Goal: Information Seeking & Learning: Learn about a topic

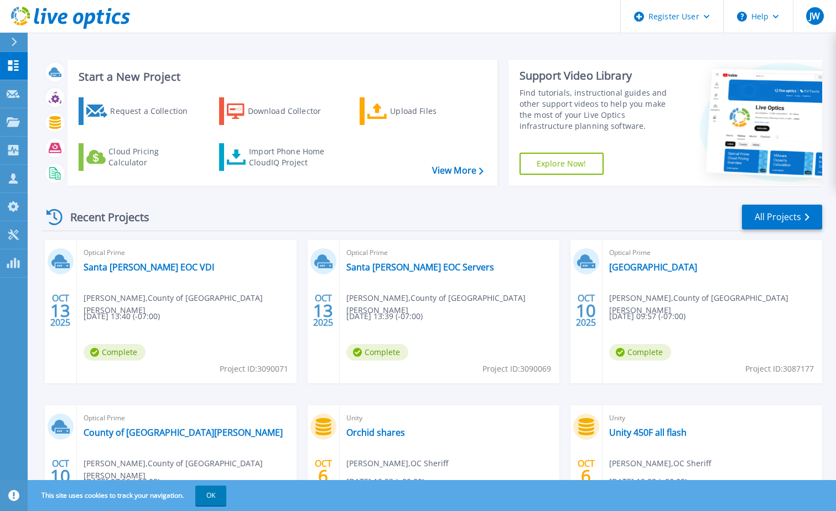
click at [7, 45] on button at bounding box center [14, 42] width 28 height 19
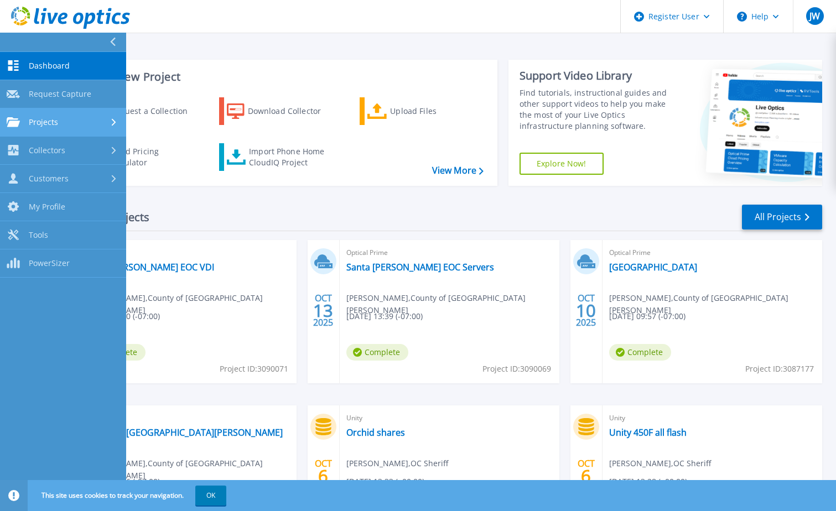
click at [62, 126] on div "Projects" at bounding box center [63, 122] width 113 height 10
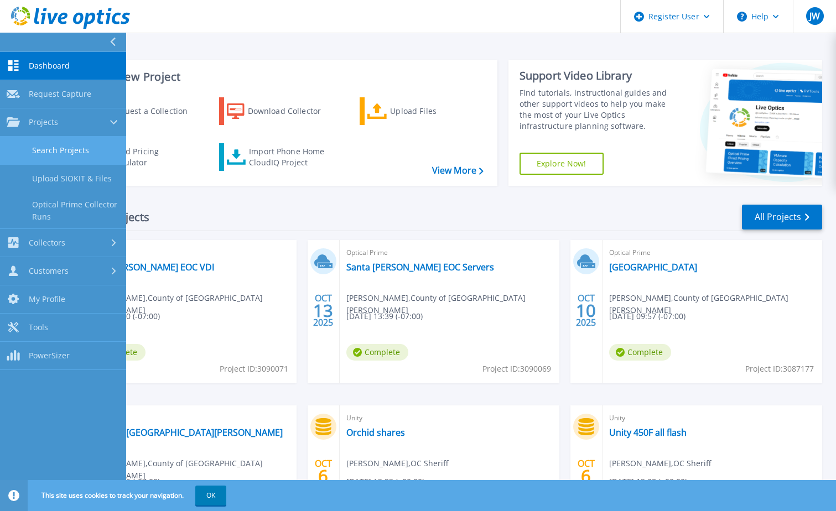
click at [61, 153] on link "Search Projects" at bounding box center [63, 151] width 126 height 28
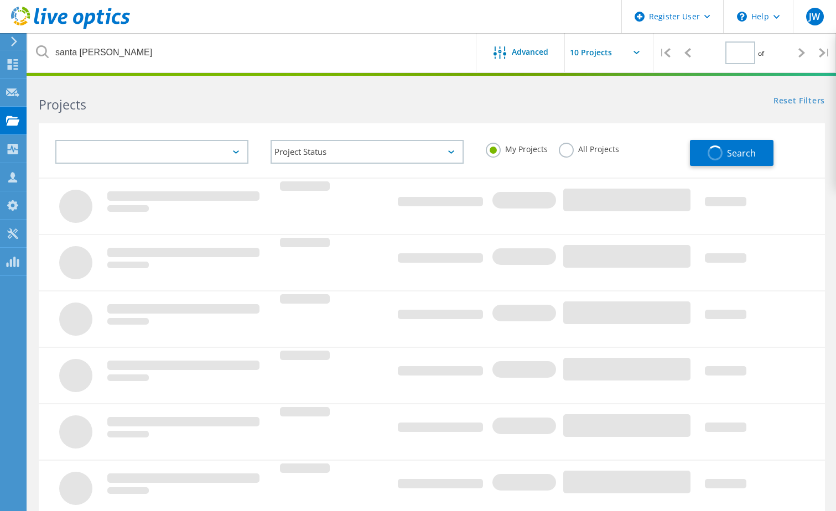
type input "1"
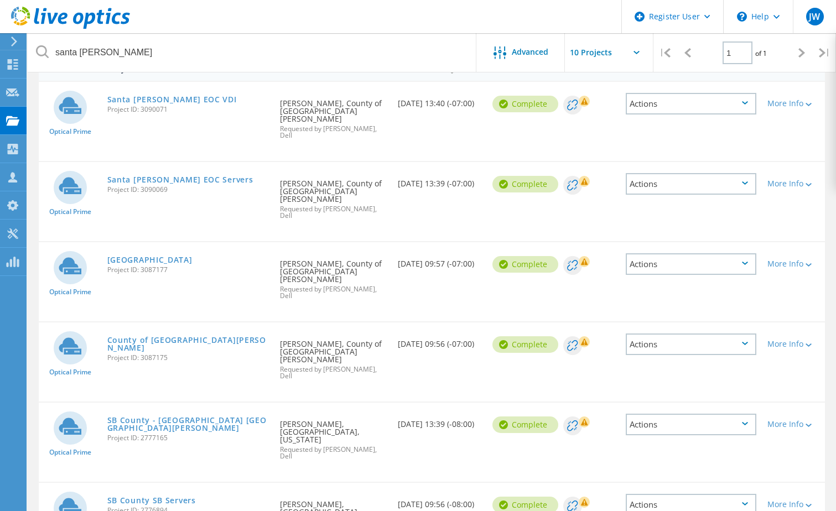
scroll to position [67, 0]
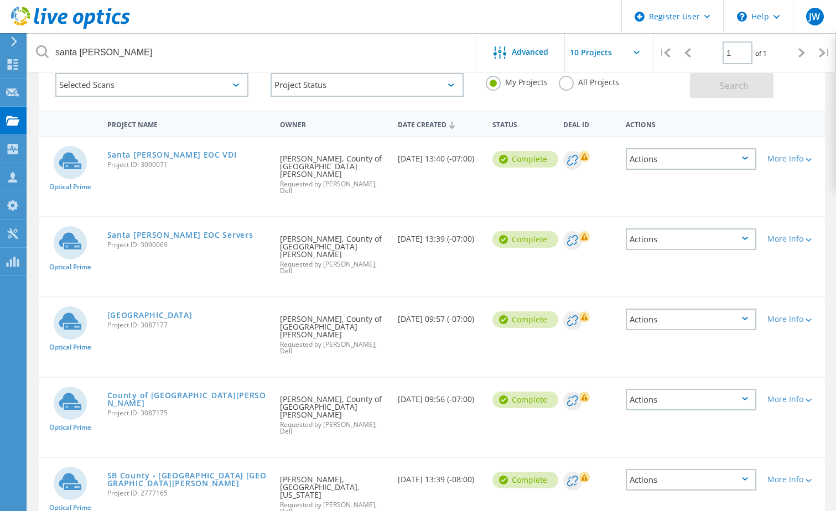
drag, startPoint x: 183, startPoint y: 287, endPoint x: 142, endPoint y: 322, distance: 53.9
click at [142, 322] on div "Optical Prime Santa Barbara County Project ID: 3087177 Requested By Stephen Cra…" at bounding box center [432, 337] width 787 height 79
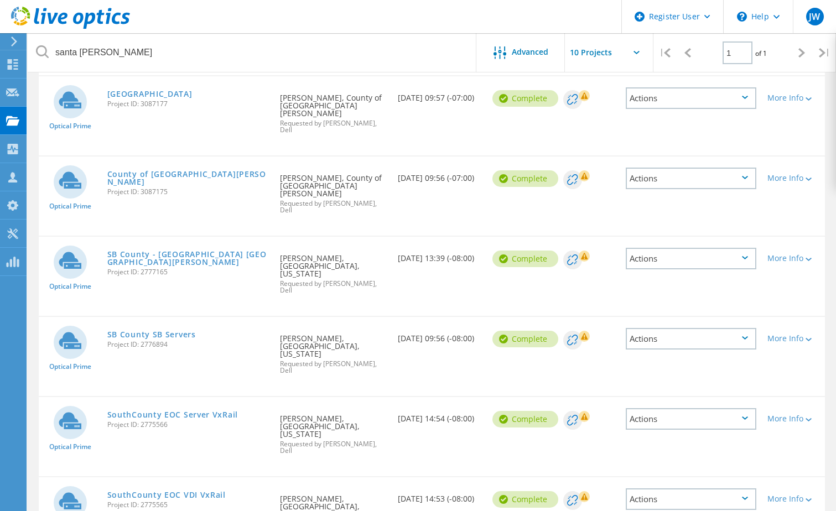
scroll to position [233, 0]
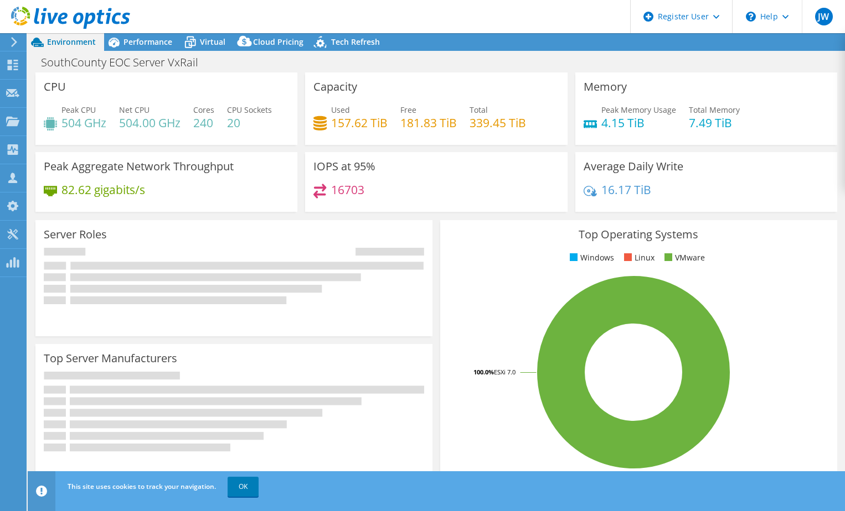
select select "USD"
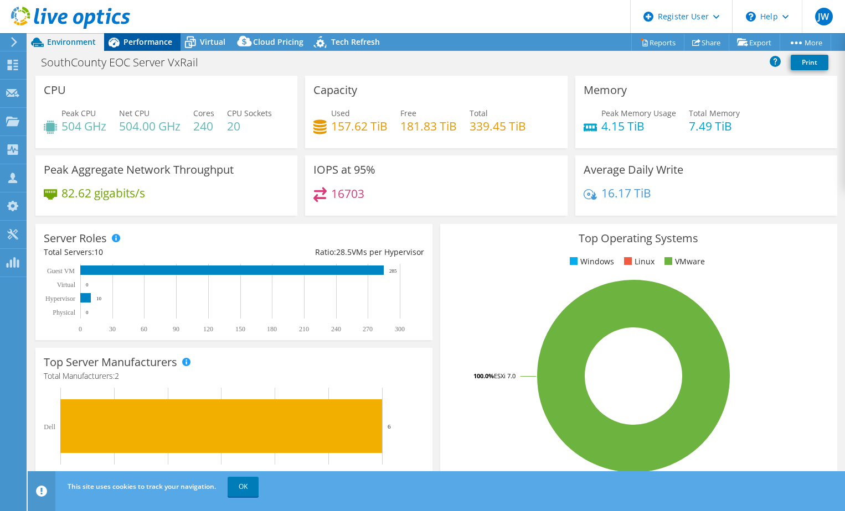
click at [133, 45] on span "Performance" at bounding box center [147, 42] width 49 height 11
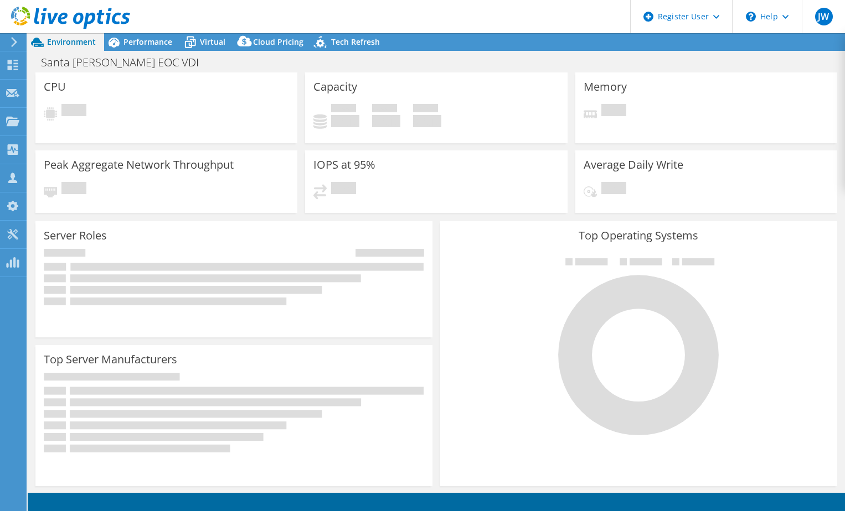
select select "USD"
radio input "true"
radio input "false"
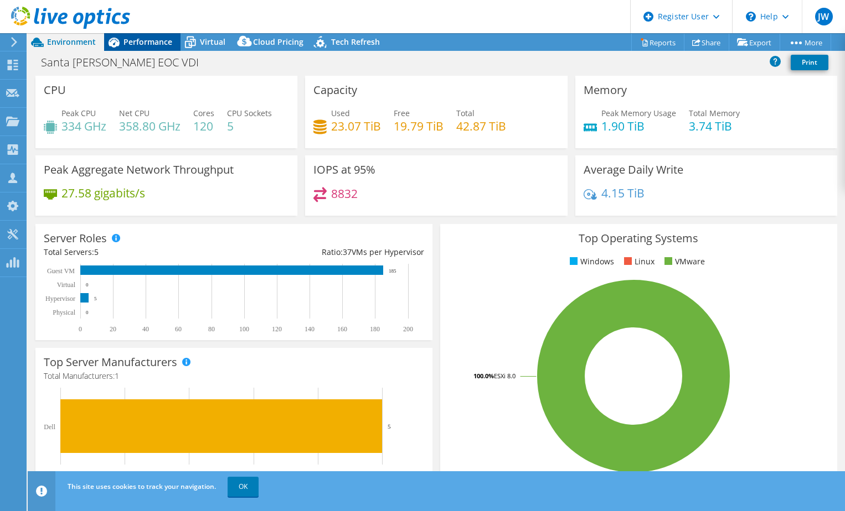
click at [143, 43] on span "Performance" at bounding box center [147, 42] width 49 height 11
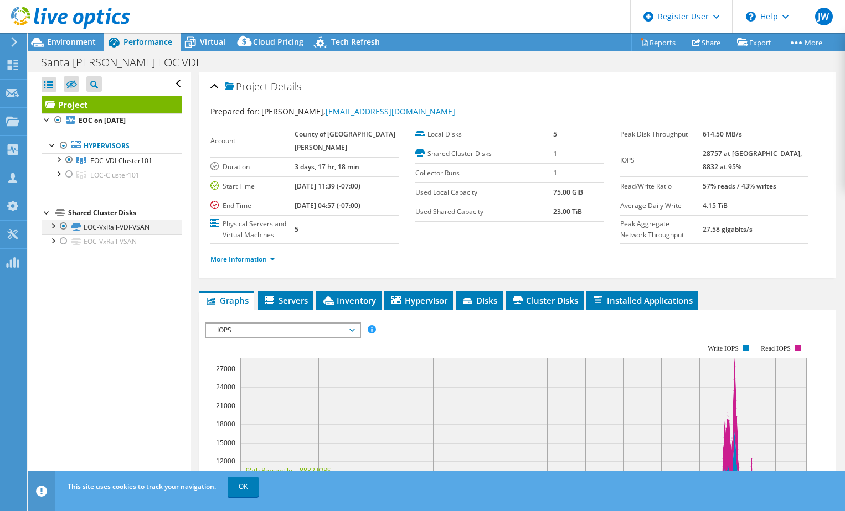
click at [50, 226] on div at bounding box center [52, 225] width 11 height 11
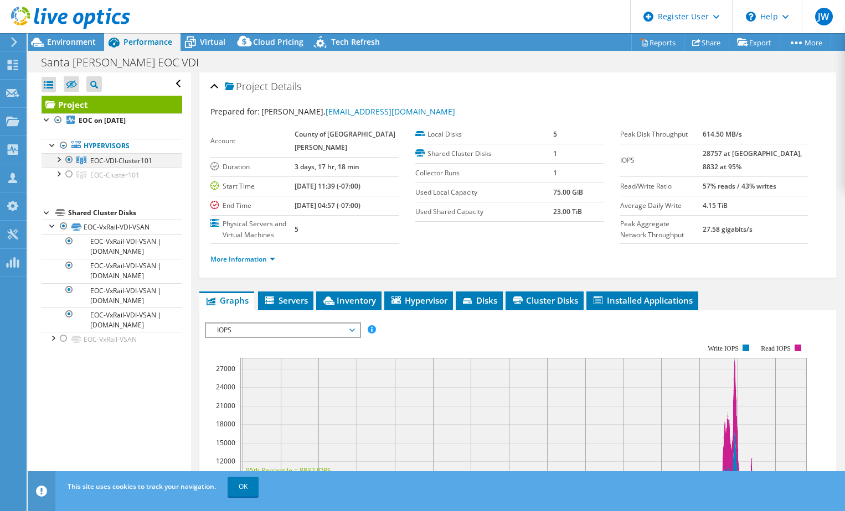
click at [59, 160] on div at bounding box center [58, 158] width 11 height 11
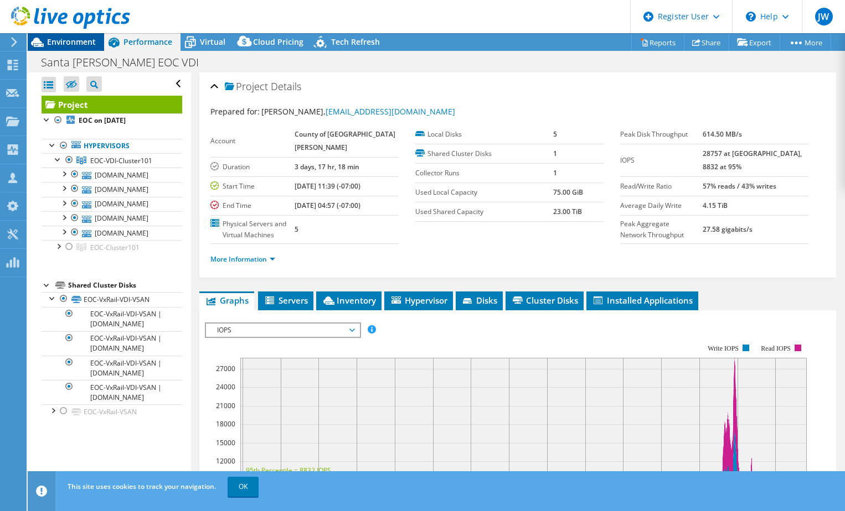
click at [74, 40] on span "Environment" at bounding box center [71, 42] width 49 height 11
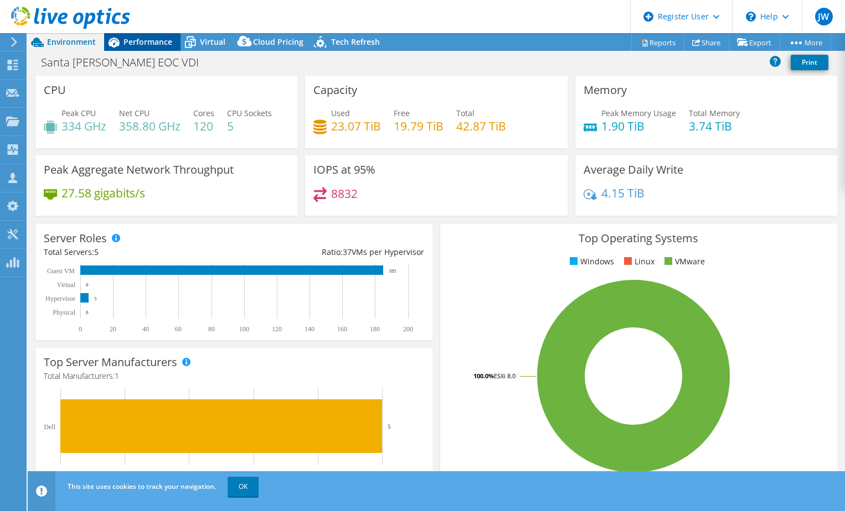
click at [159, 43] on span "Performance" at bounding box center [147, 42] width 49 height 11
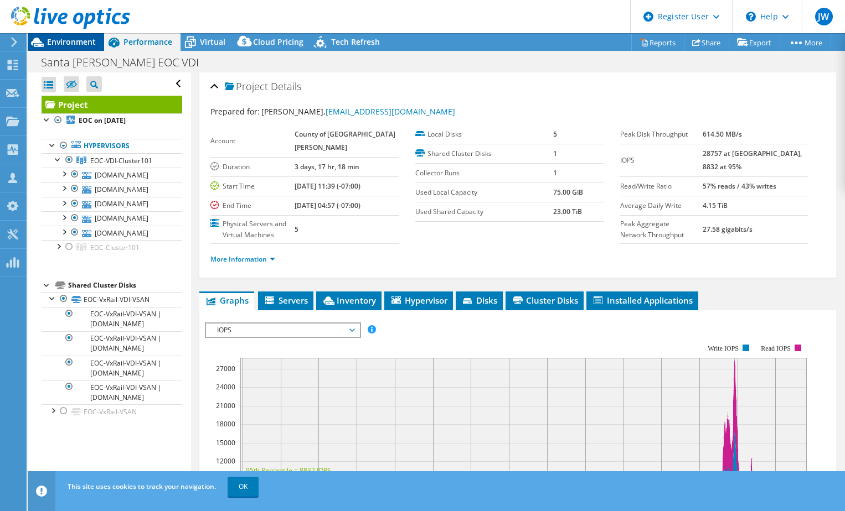
click at [59, 43] on span "Environment" at bounding box center [71, 42] width 49 height 11
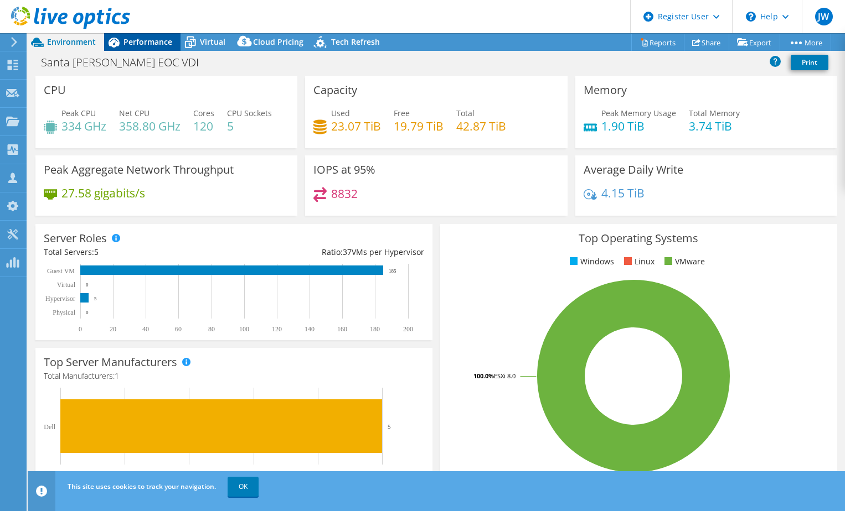
click at [144, 38] on span "Performance" at bounding box center [147, 42] width 49 height 11
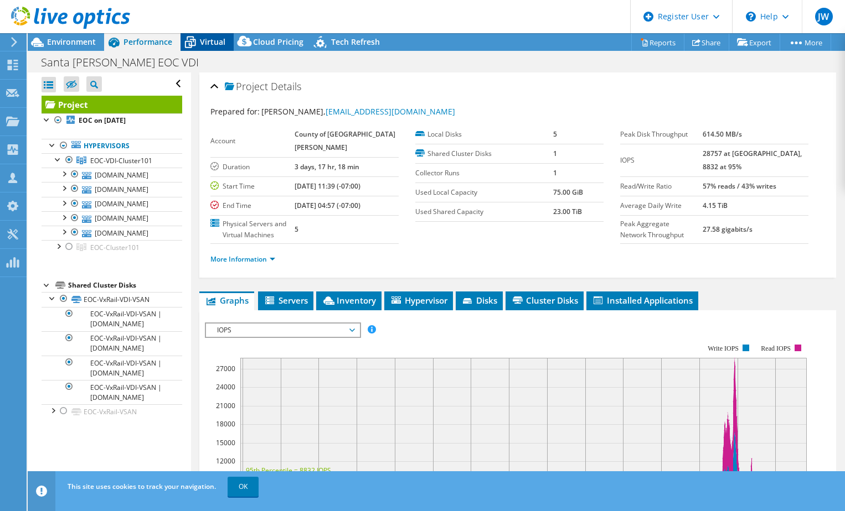
click at [193, 39] on icon at bounding box center [189, 42] width 19 height 19
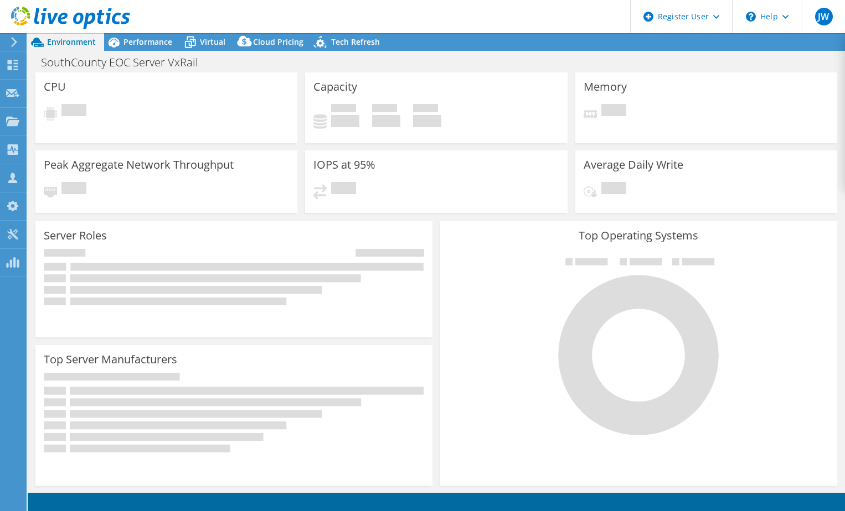
select select "USD"
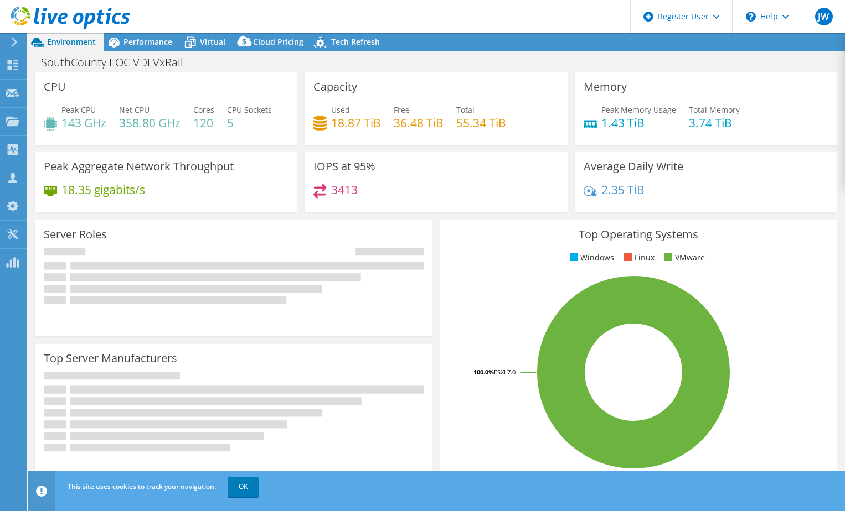
select select "USD"
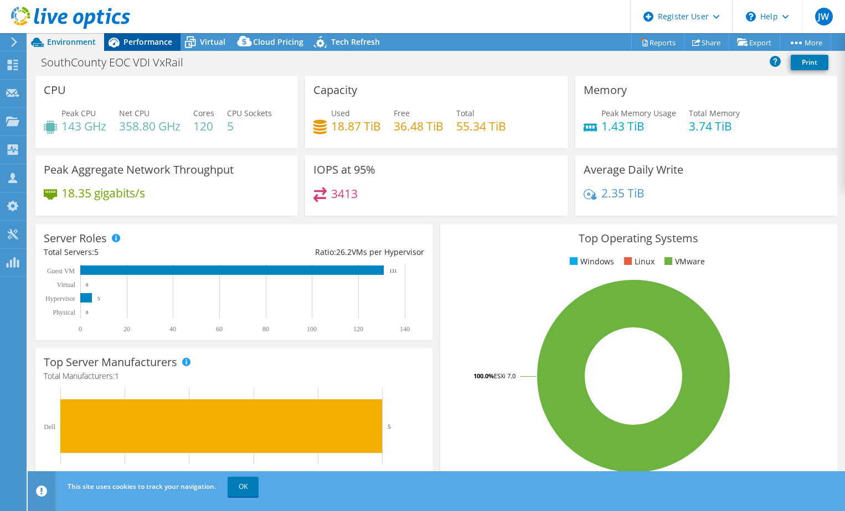
click at [140, 49] on div "Performance" at bounding box center [142, 42] width 76 height 18
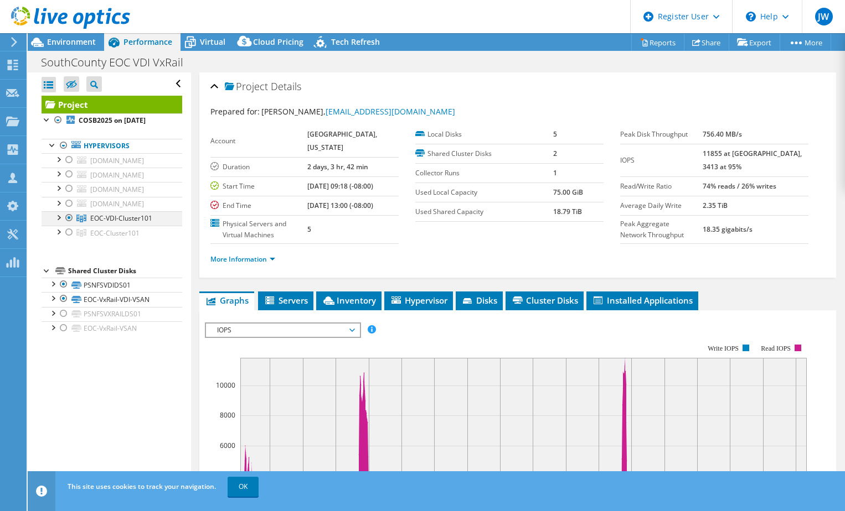
click at [57, 218] on div at bounding box center [58, 216] width 11 height 11
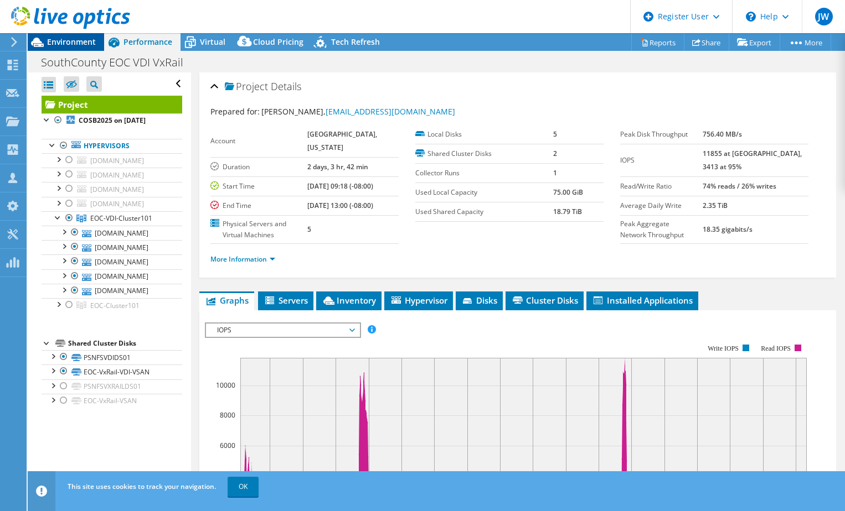
click at [71, 42] on span "Environment" at bounding box center [71, 42] width 49 height 11
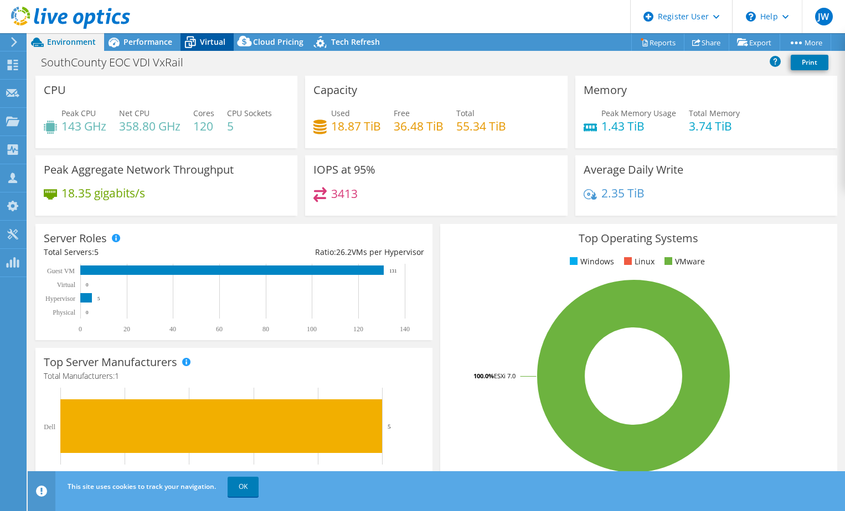
click at [216, 39] on span "Virtual" at bounding box center [212, 42] width 25 height 11
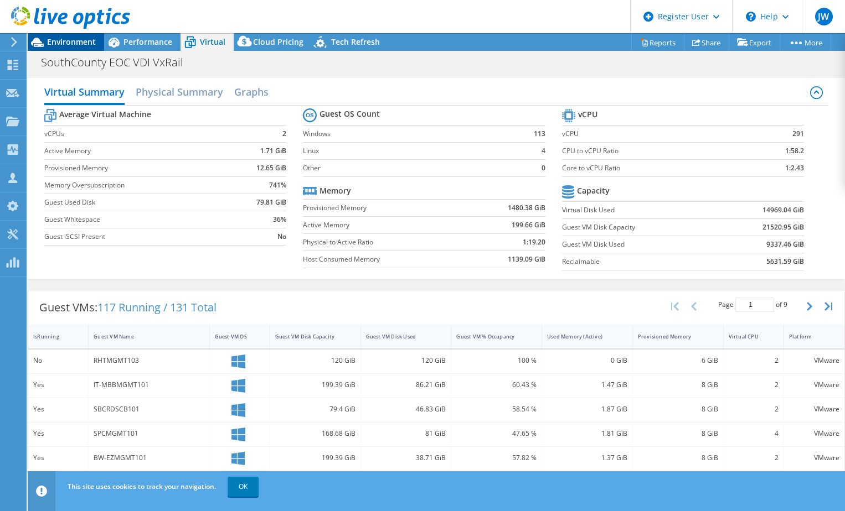
click at [79, 44] on span "Environment" at bounding box center [71, 42] width 49 height 11
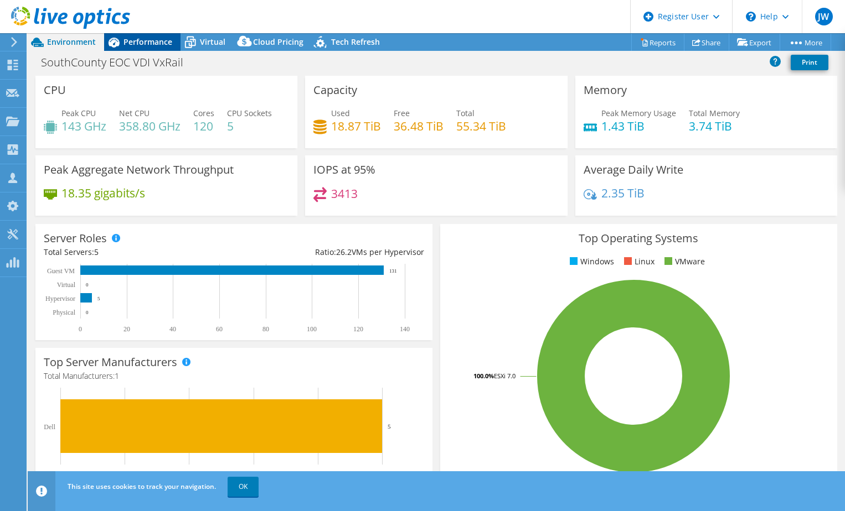
click at [138, 40] on span "Performance" at bounding box center [147, 42] width 49 height 11
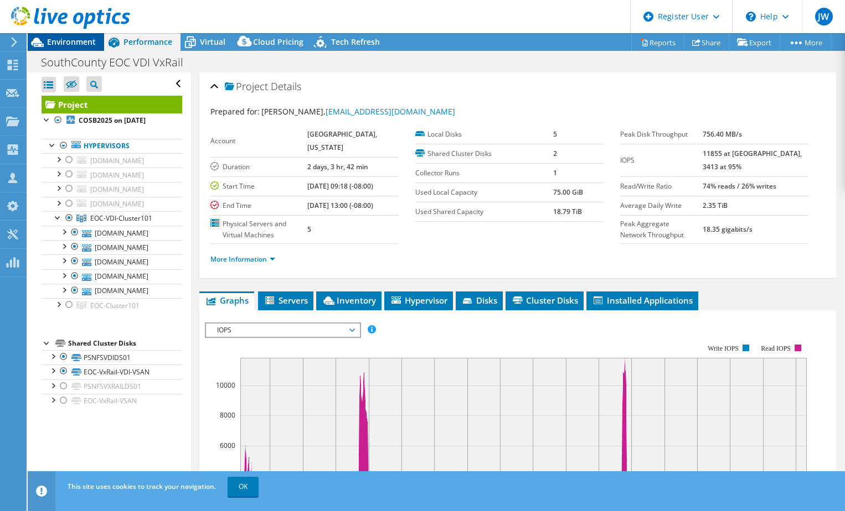
click at [71, 42] on span "Environment" at bounding box center [71, 42] width 49 height 11
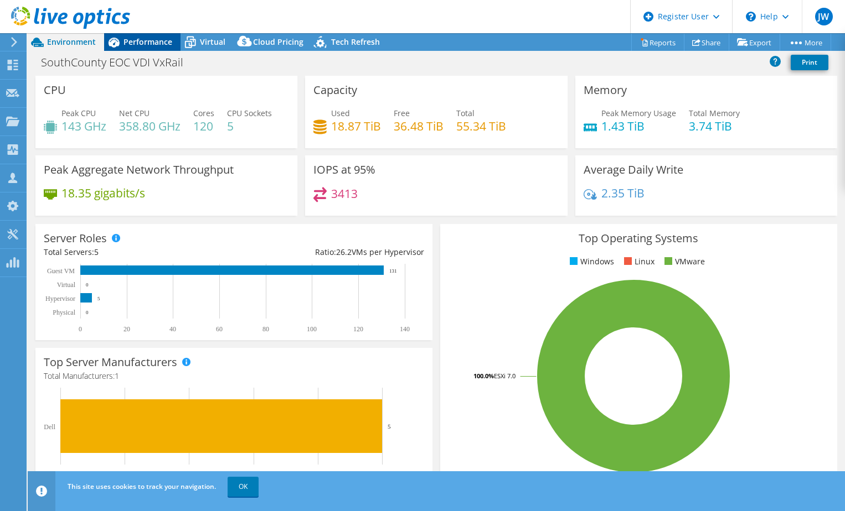
click at [165, 38] on span "Performance" at bounding box center [147, 42] width 49 height 11
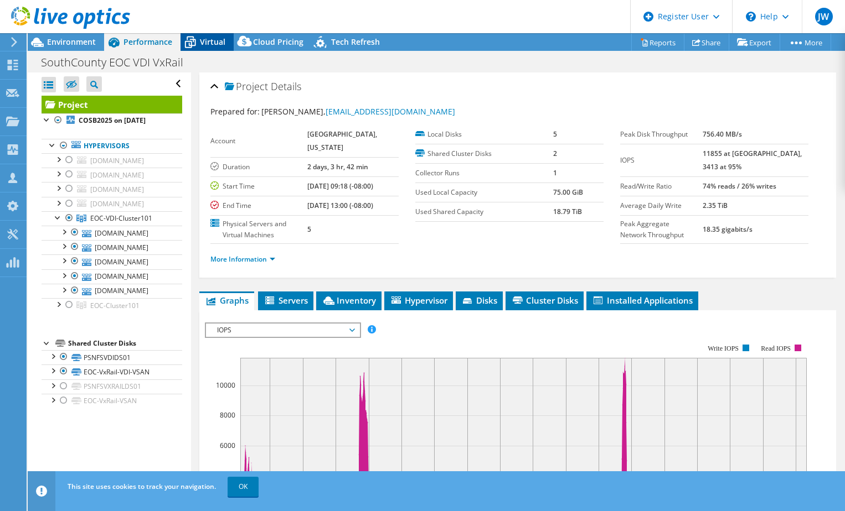
click at [206, 35] on div "Virtual" at bounding box center [206, 42] width 53 height 18
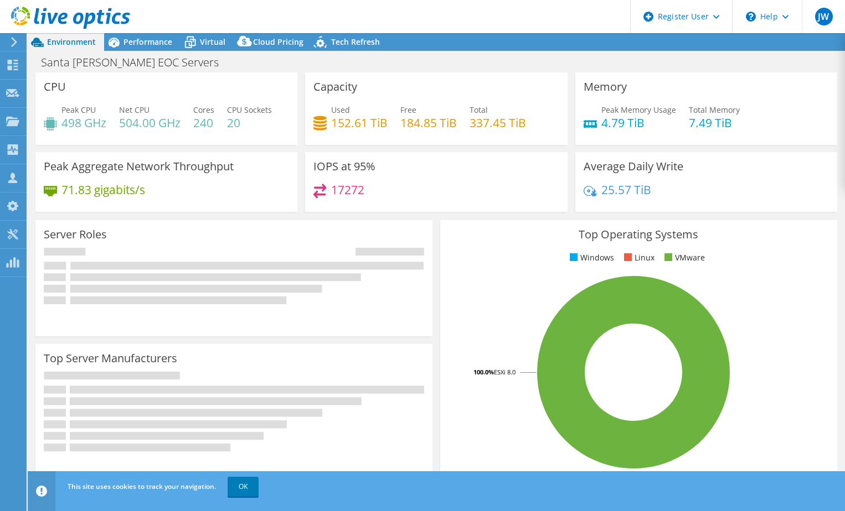
select select "USD"
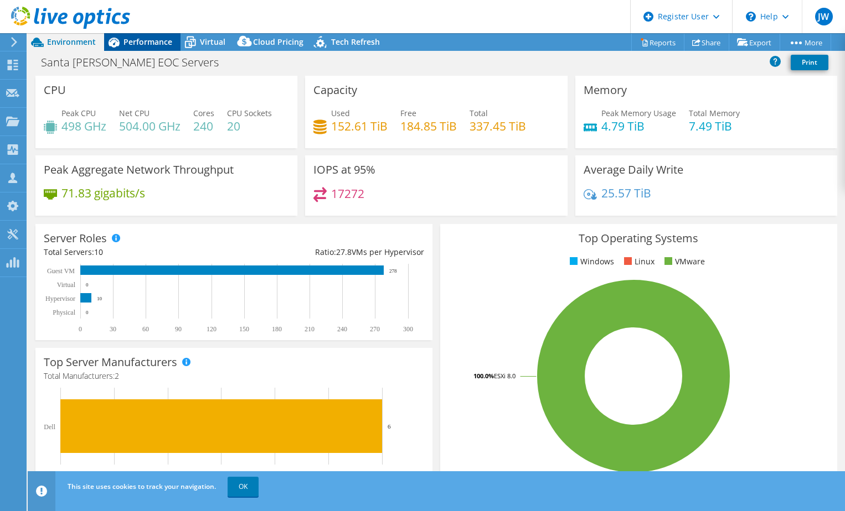
click at [138, 38] on span "Performance" at bounding box center [147, 42] width 49 height 11
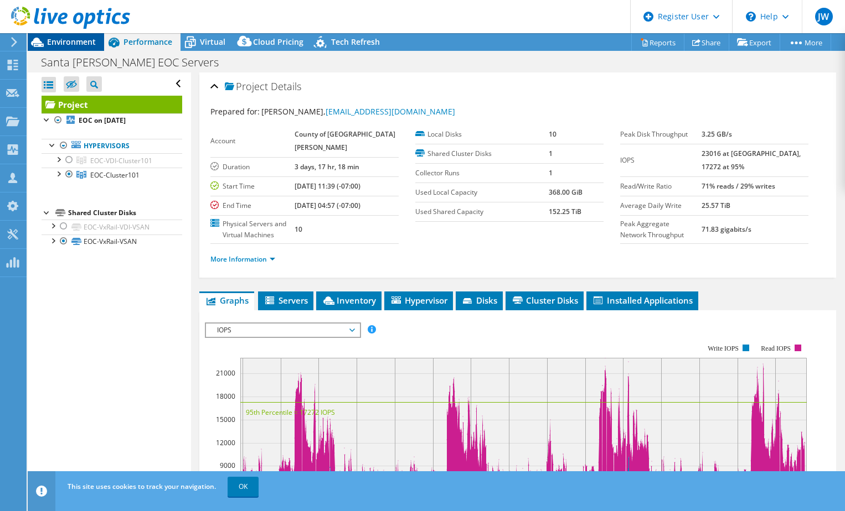
click at [71, 40] on span "Environment" at bounding box center [71, 42] width 49 height 11
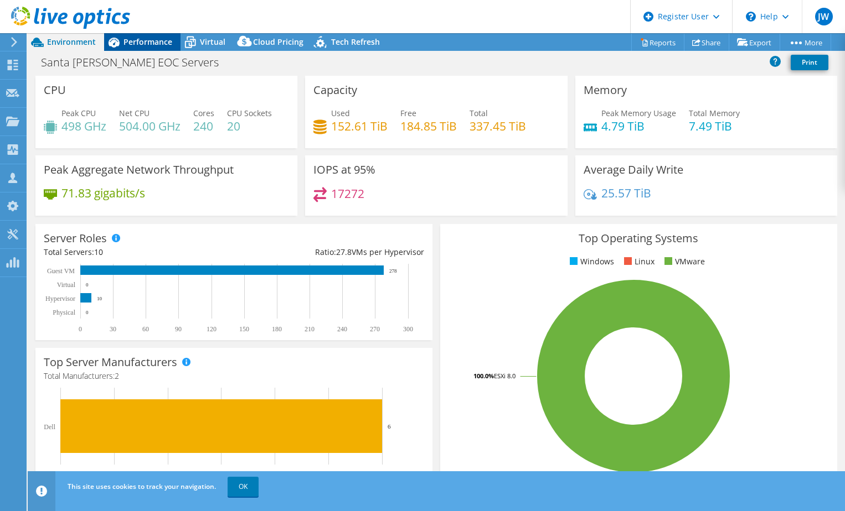
click at [137, 50] on div "Performance" at bounding box center [142, 42] width 76 height 18
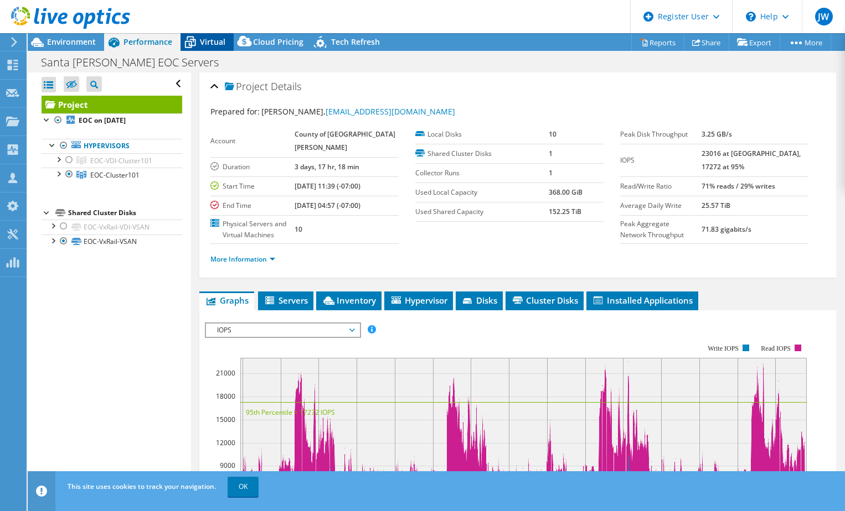
click at [203, 40] on span "Virtual" at bounding box center [212, 42] width 25 height 11
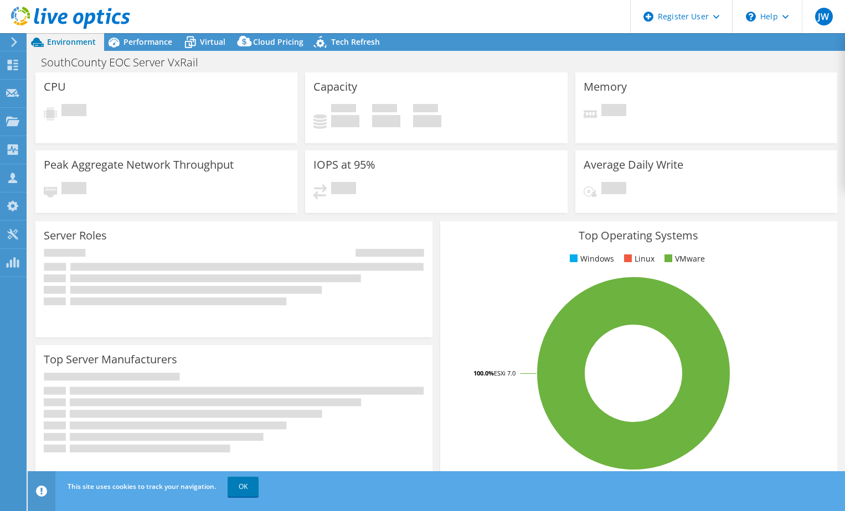
select select "USD"
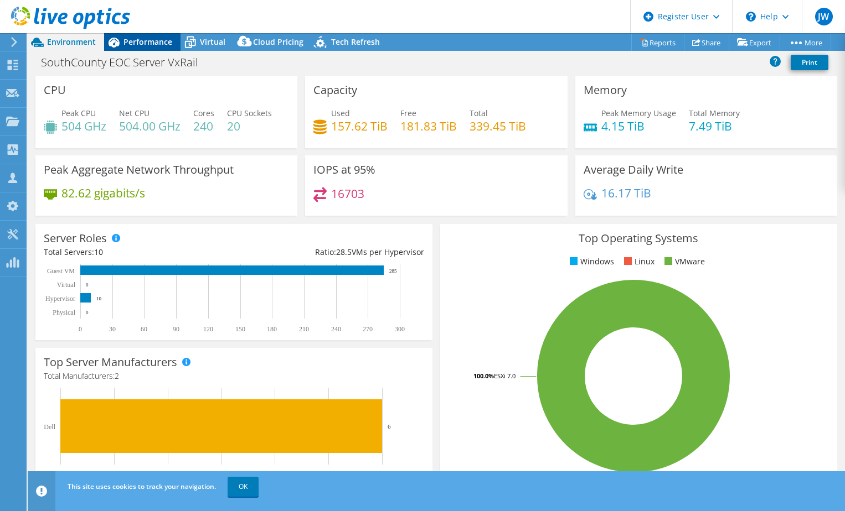
click at [132, 38] on span "Performance" at bounding box center [147, 42] width 49 height 11
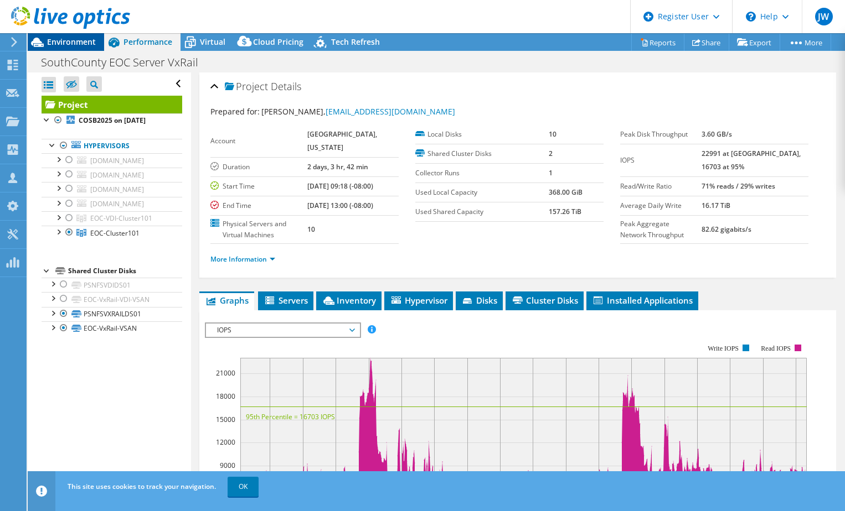
click at [74, 43] on span "Environment" at bounding box center [71, 42] width 49 height 11
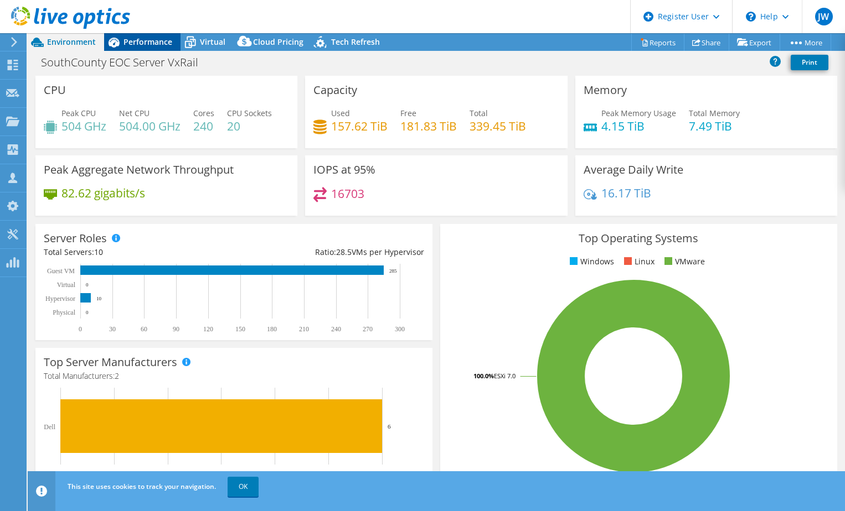
click at [143, 44] on span "Performance" at bounding box center [147, 42] width 49 height 11
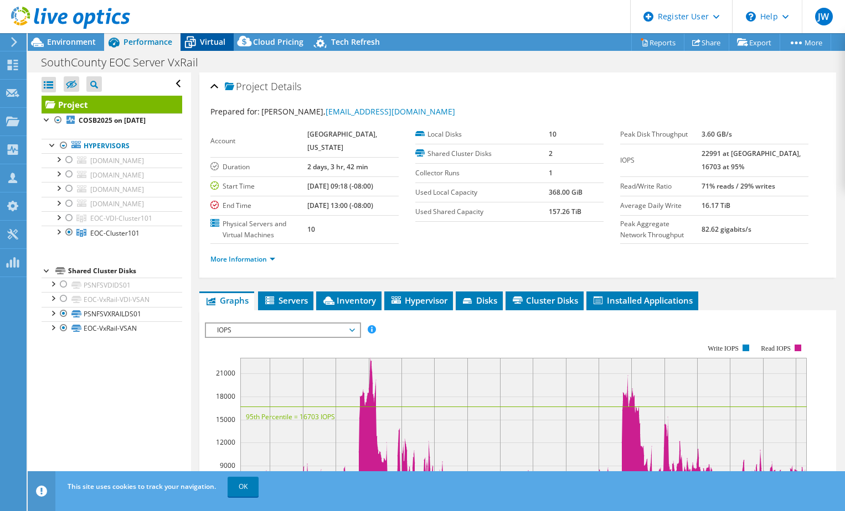
click at [200, 40] on span "Virtual" at bounding box center [212, 42] width 25 height 11
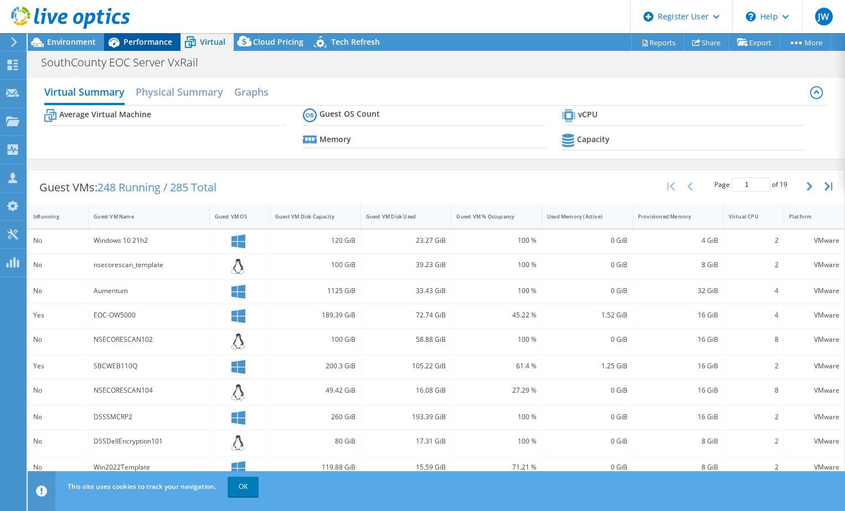
click at [159, 41] on span "Performance" at bounding box center [147, 42] width 49 height 11
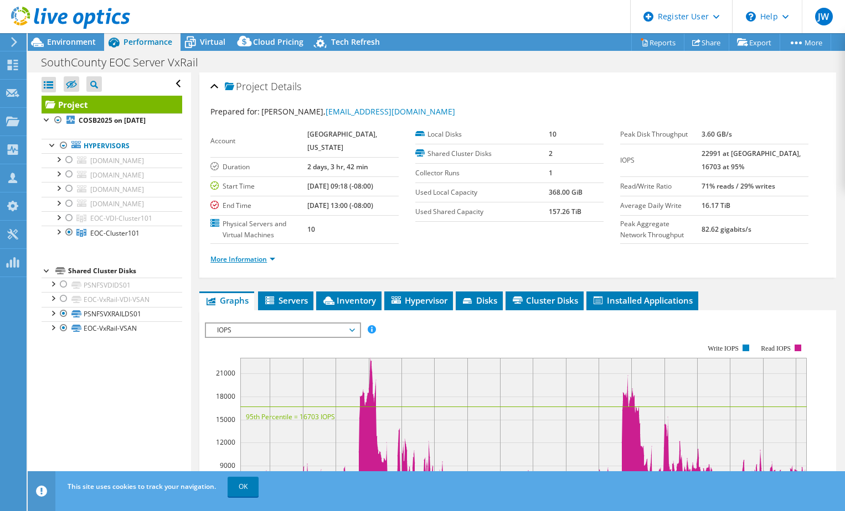
click at [255, 257] on link "More Information" at bounding box center [242, 259] width 65 height 9
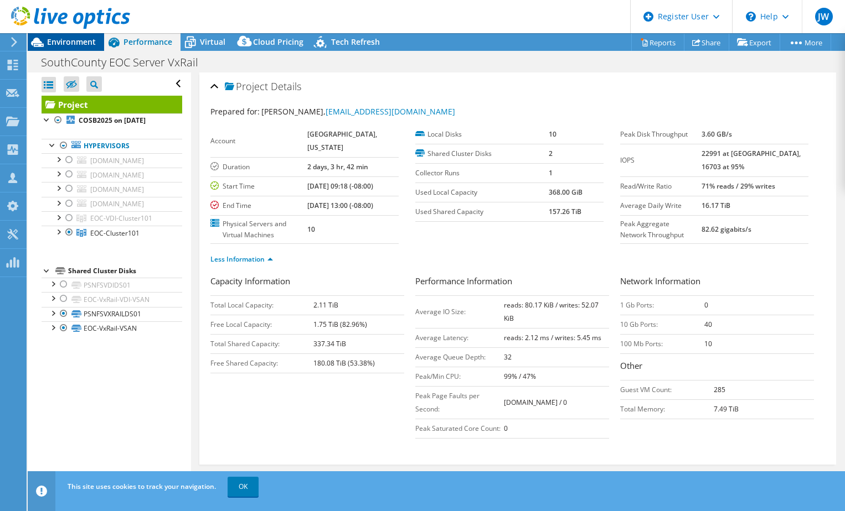
click at [79, 39] on span "Environment" at bounding box center [71, 42] width 49 height 11
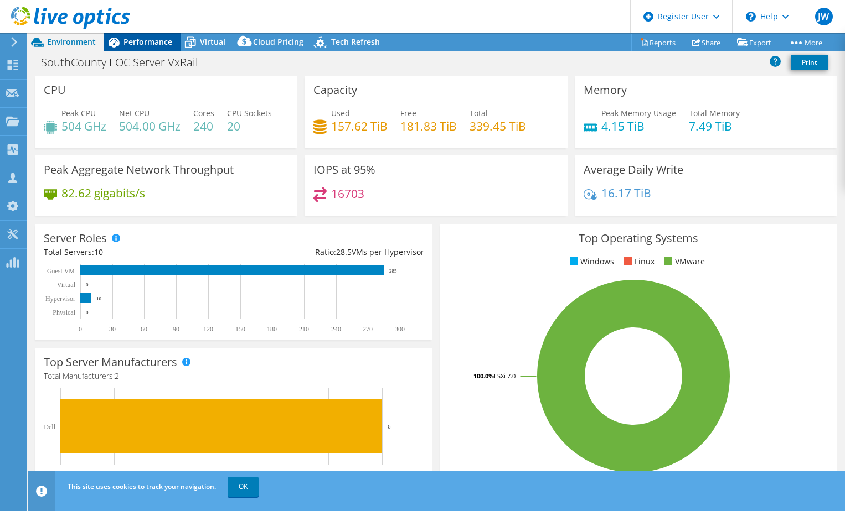
click at [139, 35] on div "Performance" at bounding box center [142, 42] width 76 height 18
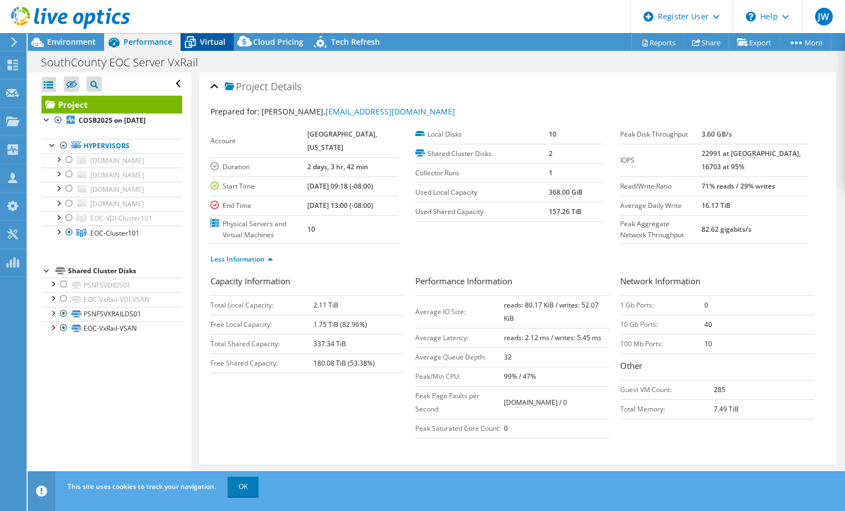
click at [231, 35] on div "Virtual" at bounding box center [206, 42] width 53 height 18
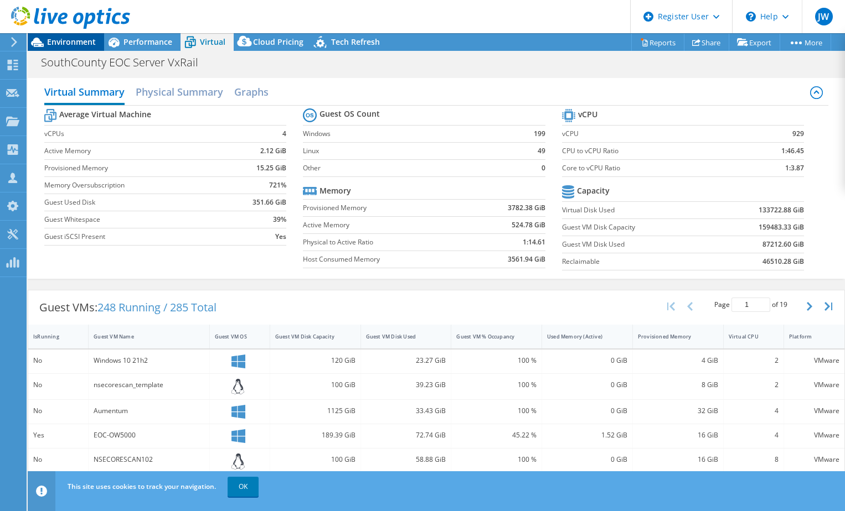
drag, startPoint x: 59, startPoint y: 41, endPoint x: 89, endPoint y: 38, distance: 30.6
click at [59, 41] on span "Environment" at bounding box center [71, 42] width 49 height 11
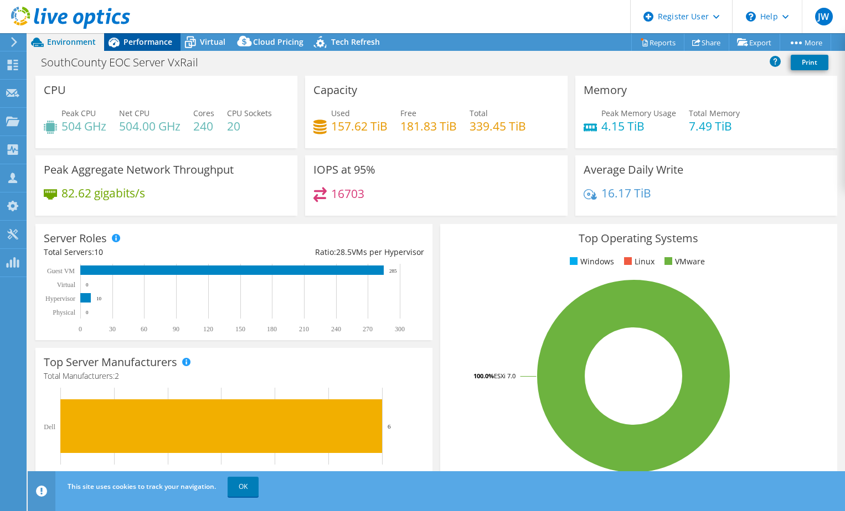
click at [149, 43] on span "Performance" at bounding box center [147, 42] width 49 height 11
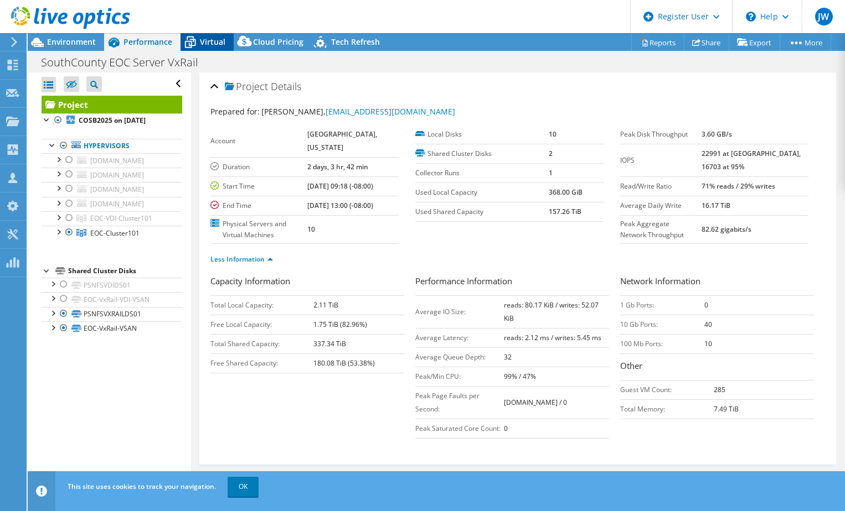
click at [216, 39] on span "Virtual" at bounding box center [212, 42] width 25 height 11
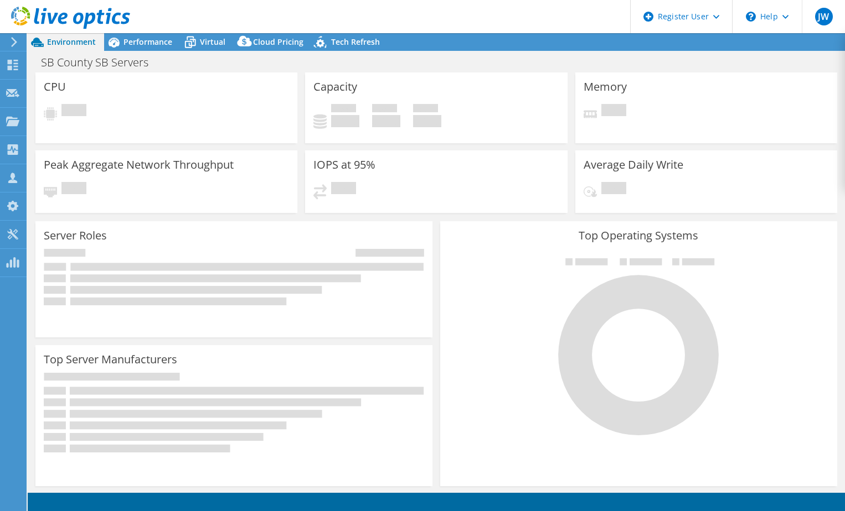
select select "USD"
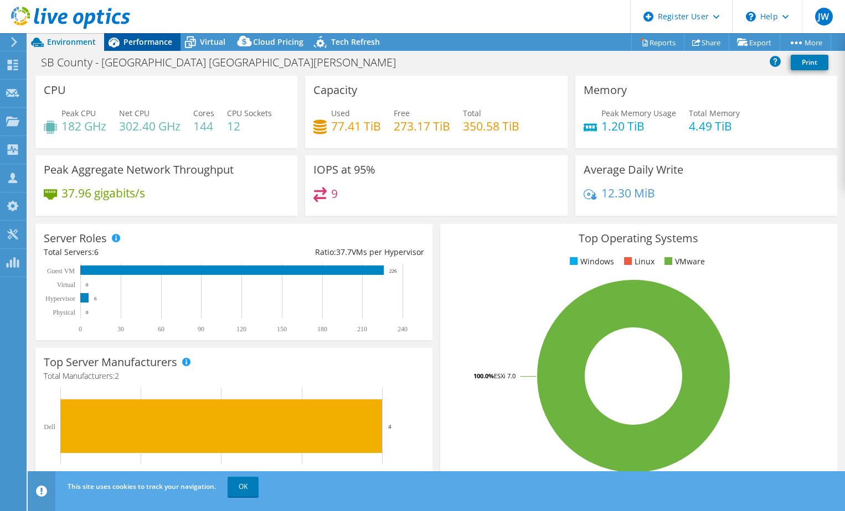
click at [139, 38] on span "Performance" at bounding box center [147, 42] width 49 height 11
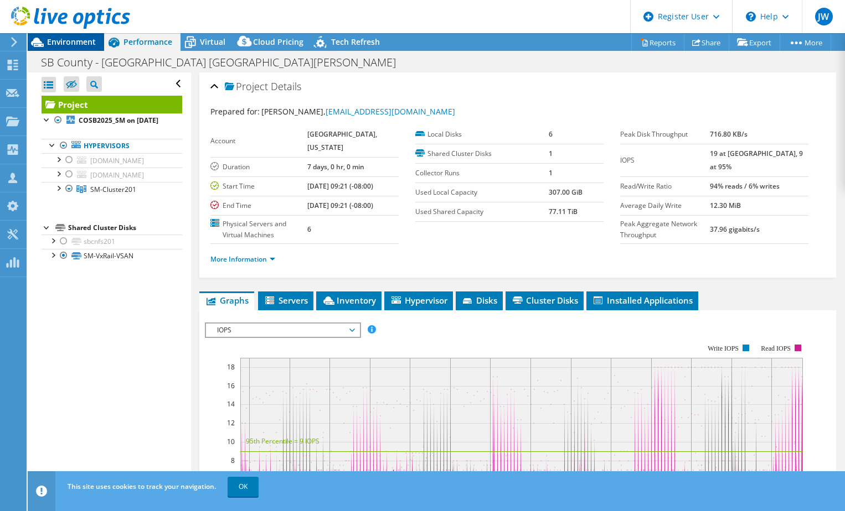
click at [72, 39] on span "Environment" at bounding box center [71, 42] width 49 height 11
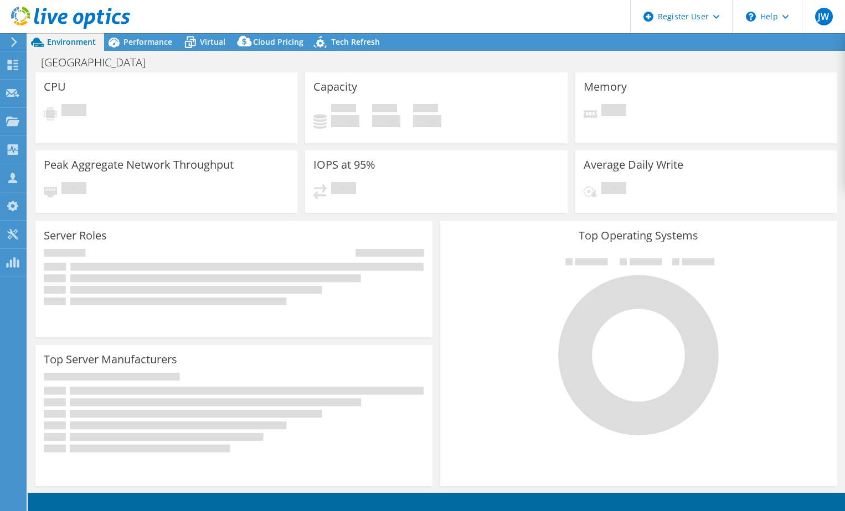
select select "USD"
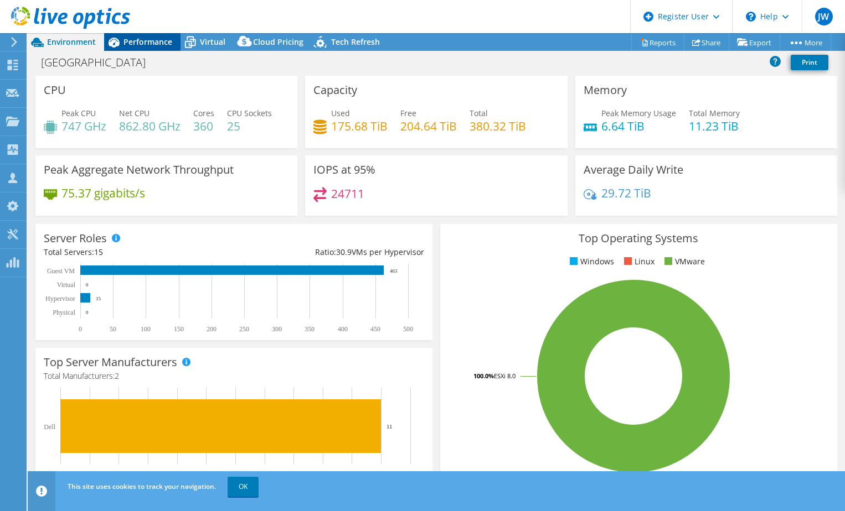
click at [158, 40] on span "Performance" at bounding box center [147, 42] width 49 height 11
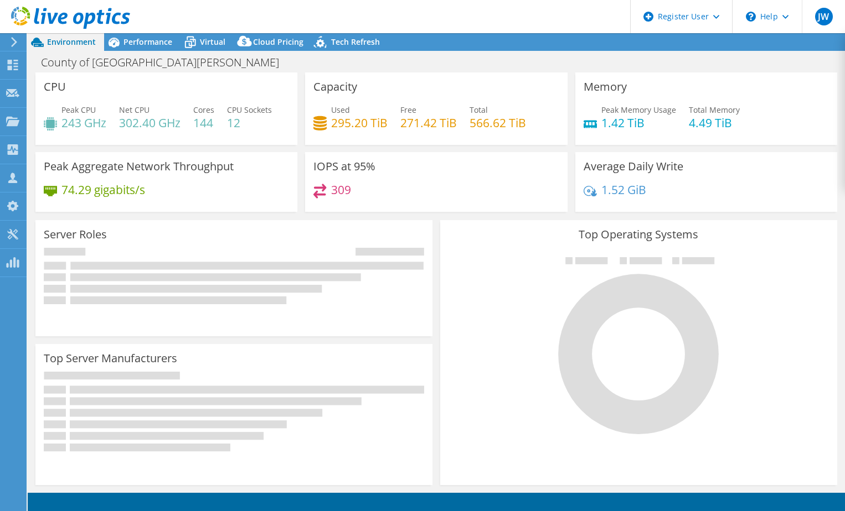
select select "USD"
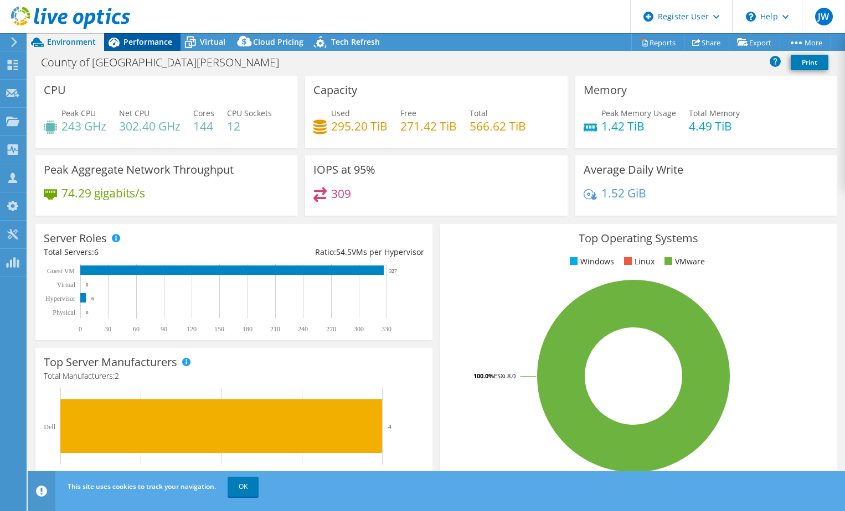
click at [136, 43] on span "Performance" at bounding box center [147, 42] width 49 height 11
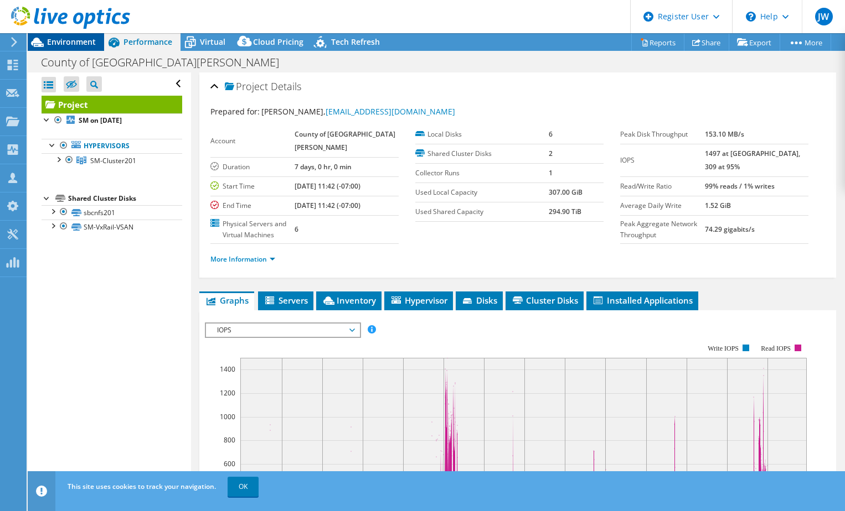
click at [64, 42] on span "Environment" at bounding box center [71, 42] width 49 height 11
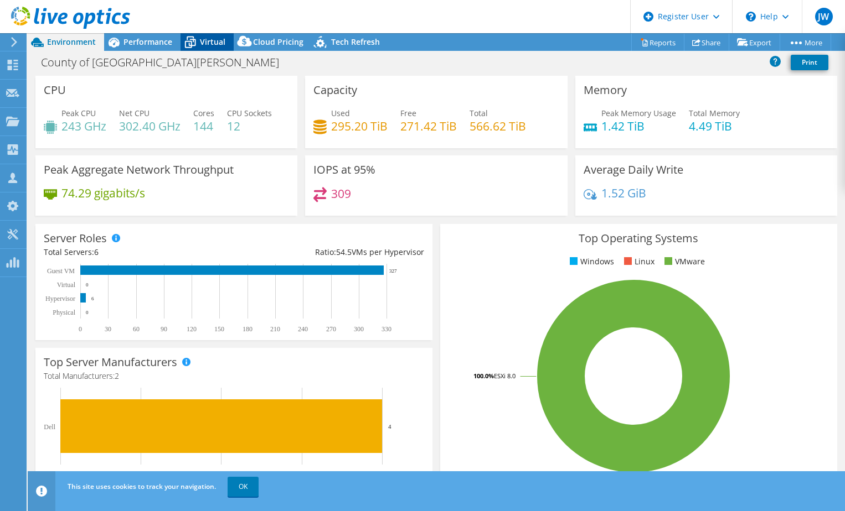
click at [215, 42] on span "Virtual" at bounding box center [212, 42] width 25 height 11
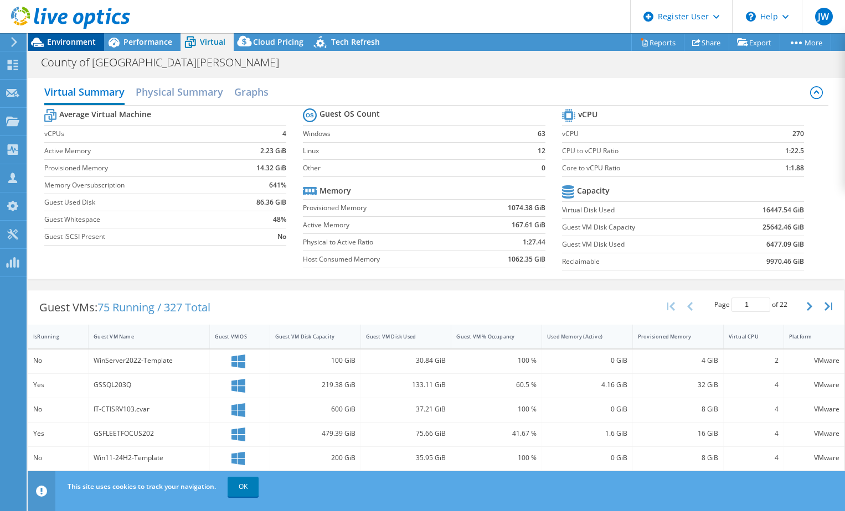
click at [68, 45] on span "Environment" at bounding box center [71, 42] width 49 height 11
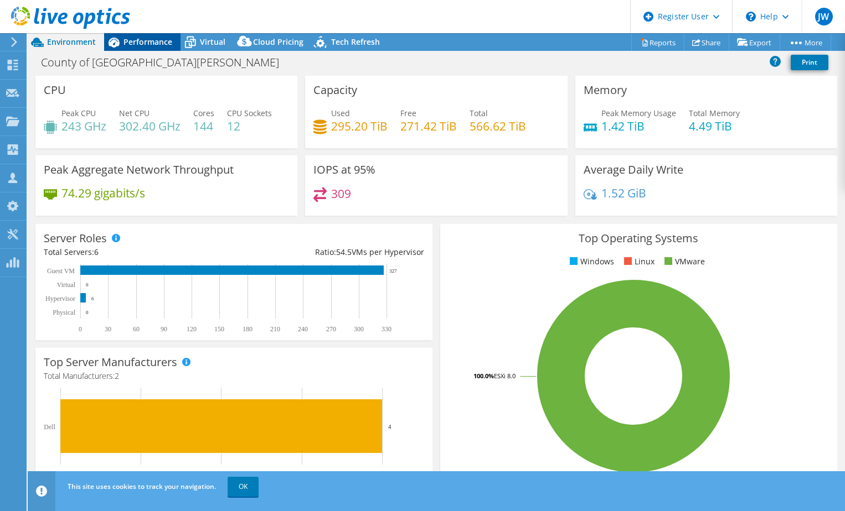
click at [150, 42] on span "Performance" at bounding box center [147, 42] width 49 height 11
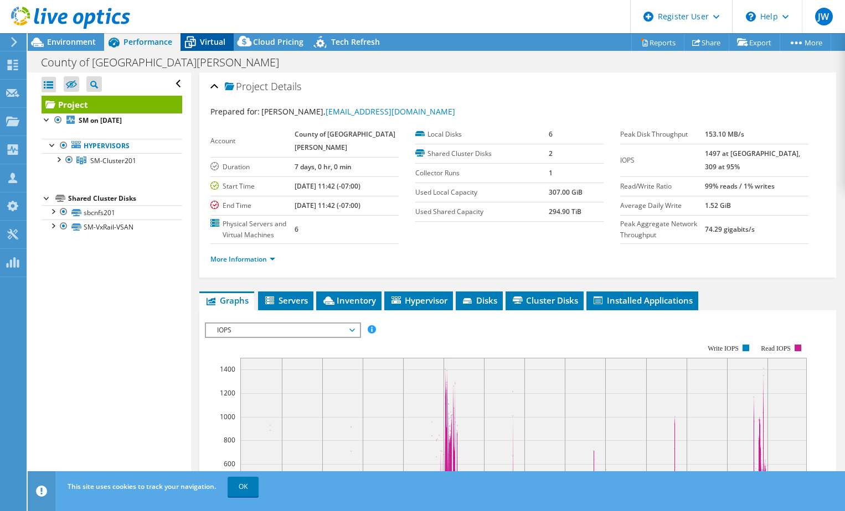
click at [204, 43] on span "Virtual" at bounding box center [212, 42] width 25 height 11
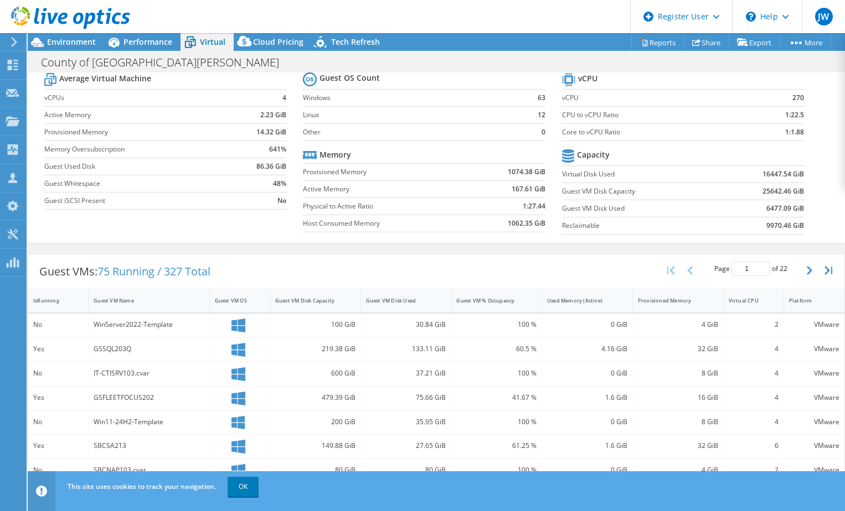
scroll to position [55, 0]
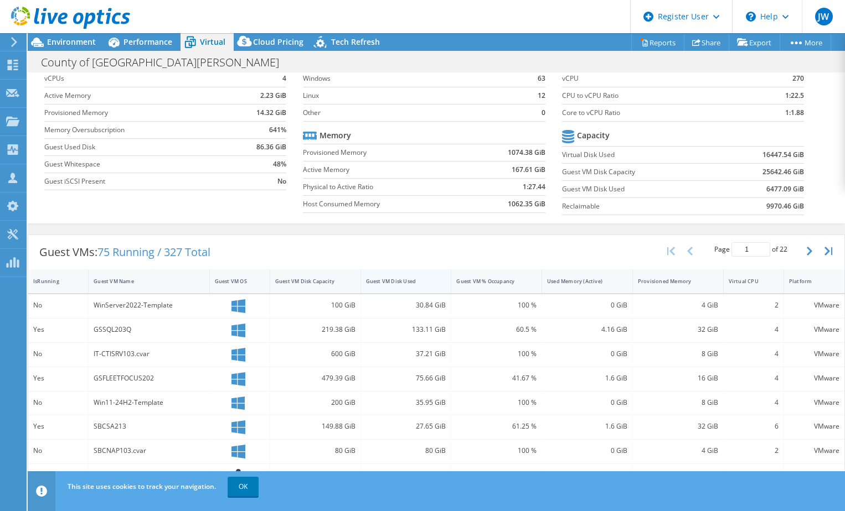
click at [386, 281] on div "Guest VM Disk Used" at bounding box center [399, 281] width 67 height 7
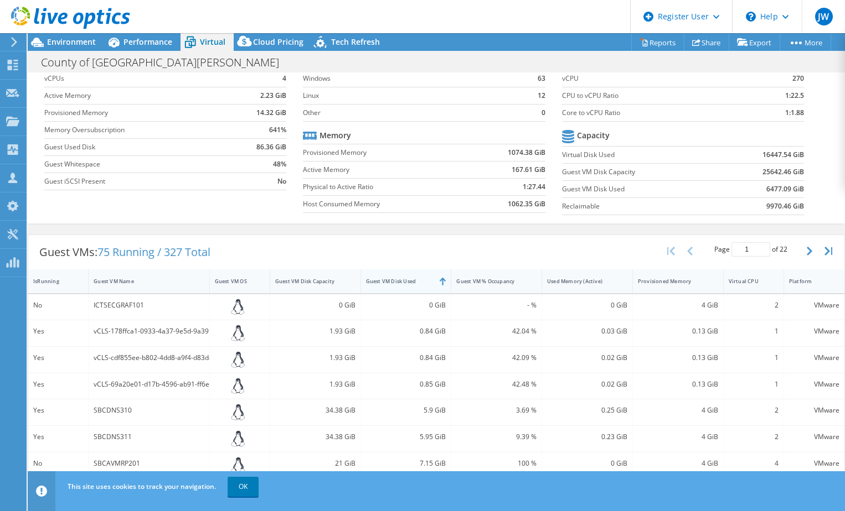
click at [386, 281] on div "Guest VM Disk Used" at bounding box center [399, 281] width 67 height 7
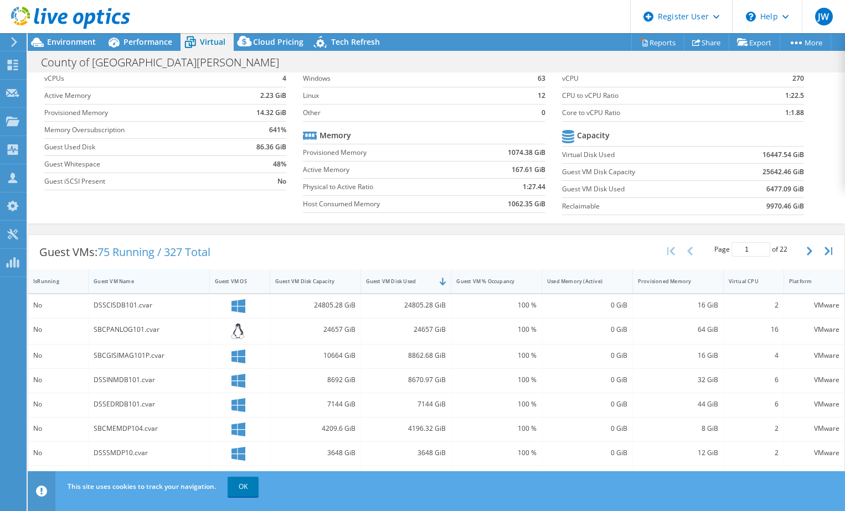
click at [128, 288] on div "Guest VM Name" at bounding box center [142, 281] width 107 height 17
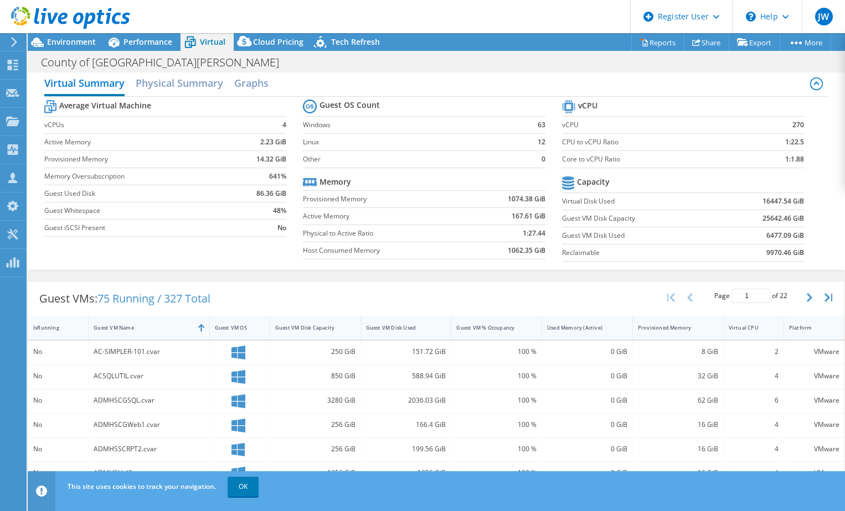
scroll to position [230, 0]
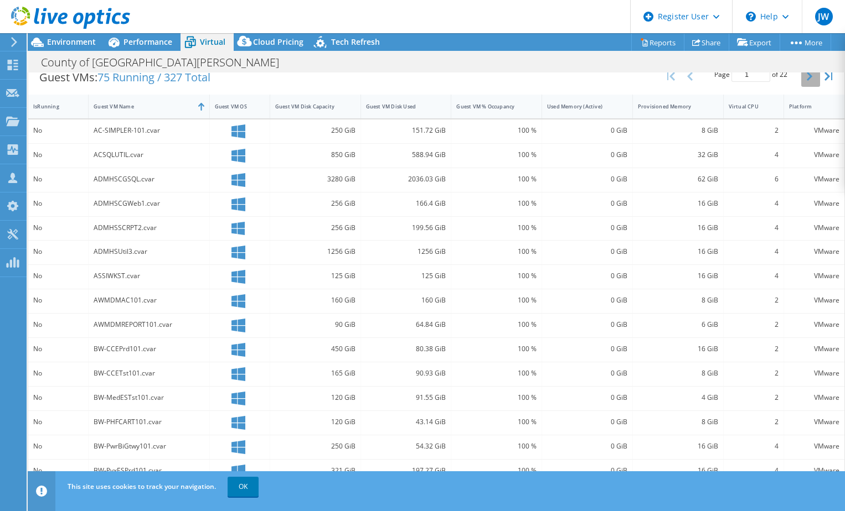
click at [807, 80] on icon "button" at bounding box center [810, 76] width 6 height 9
click at [807, 77] on icon "button" at bounding box center [810, 76] width 6 height 9
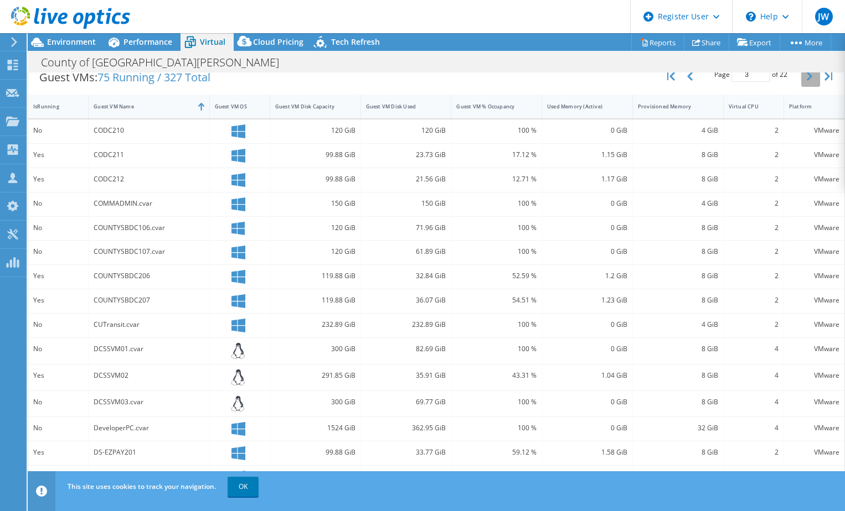
click at [807, 77] on icon "button" at bounding box center [810, 76] width 6 height 9
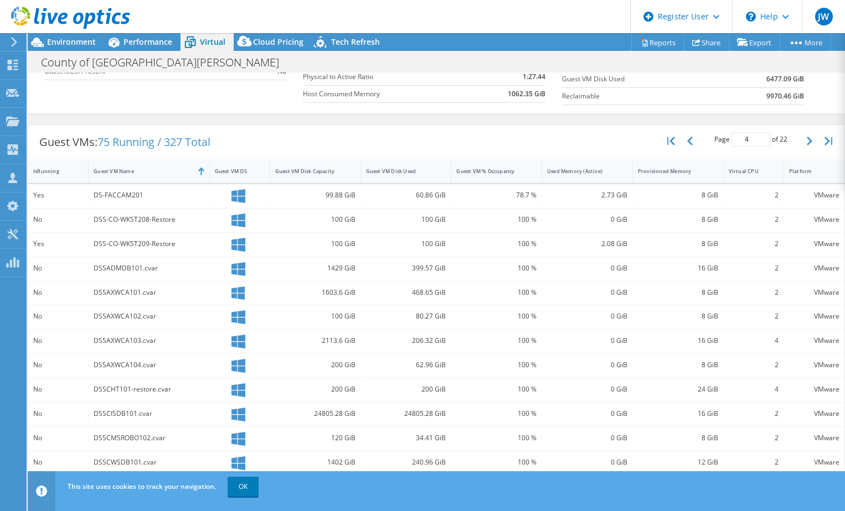
scroll to position [64, 0]
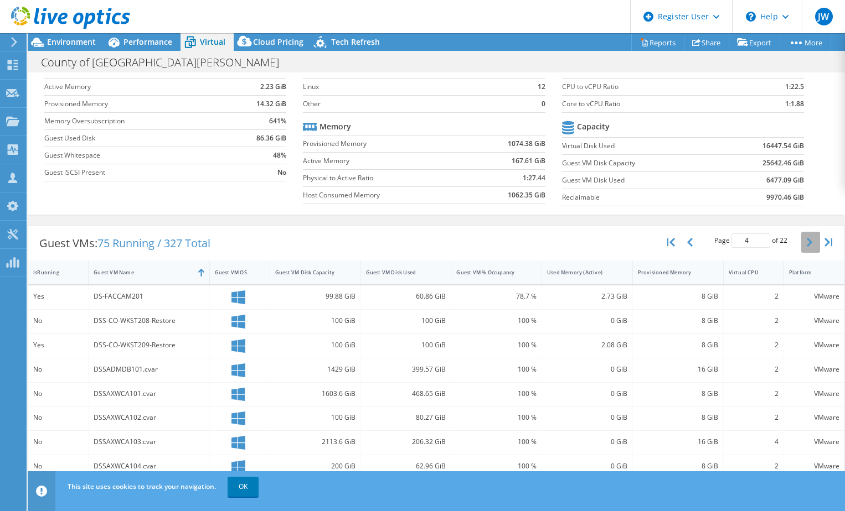
click at [801, 242] on button "button" at bounding box center [810, 242] width 19 height 21
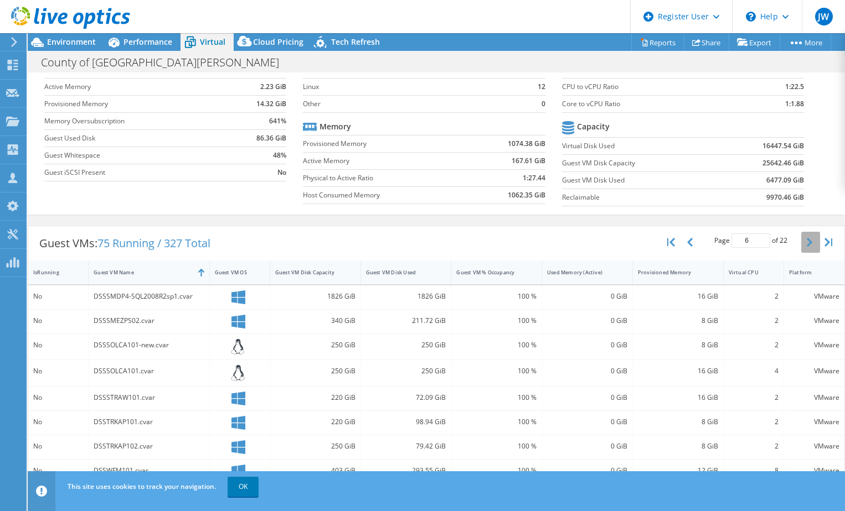
click at [801, 242] on button "button" at bounding box center [810, 242] width 19 height 21
type input "7"
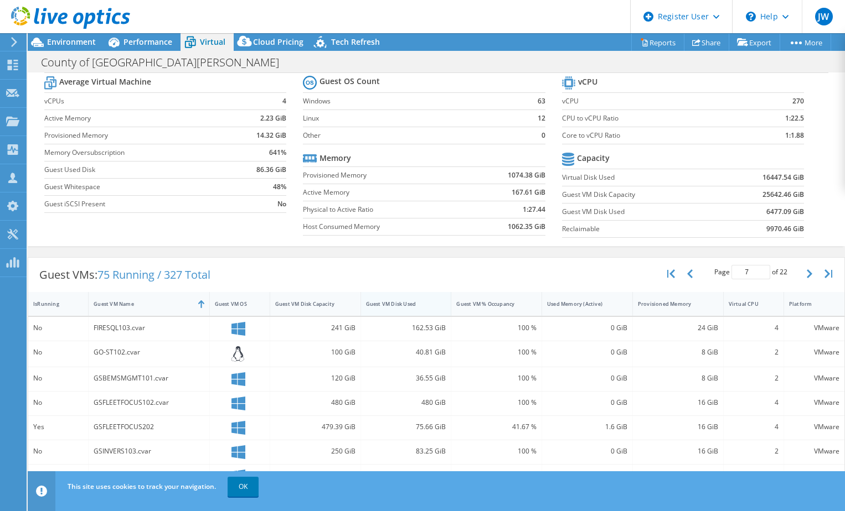
scroll to position [0, 0]
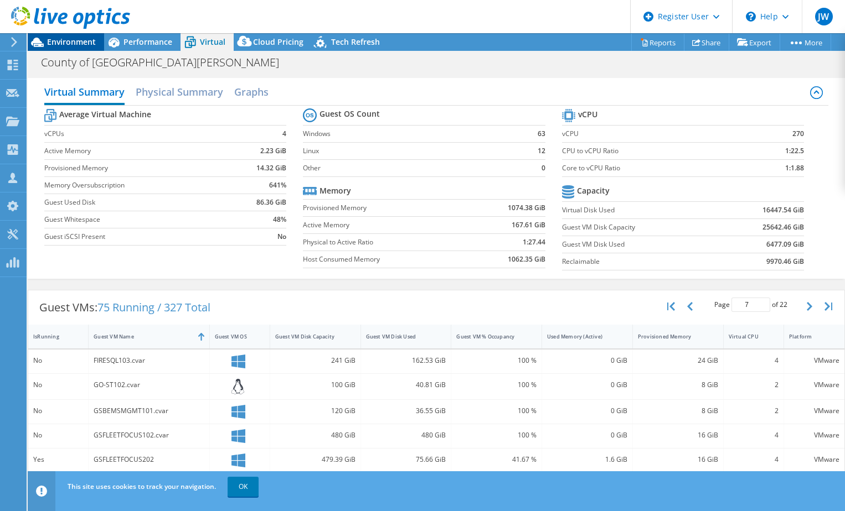
click at [68, 41] on span "Environment" at bounding box center [71, 42] width 49 height 11
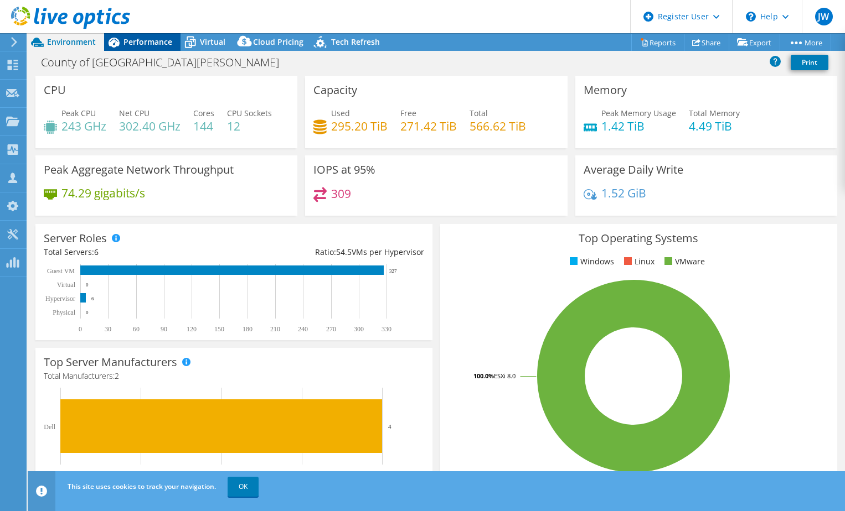
click at [132, 42] on span "Performance" at bounding box center [147, 42] width 49 height 11
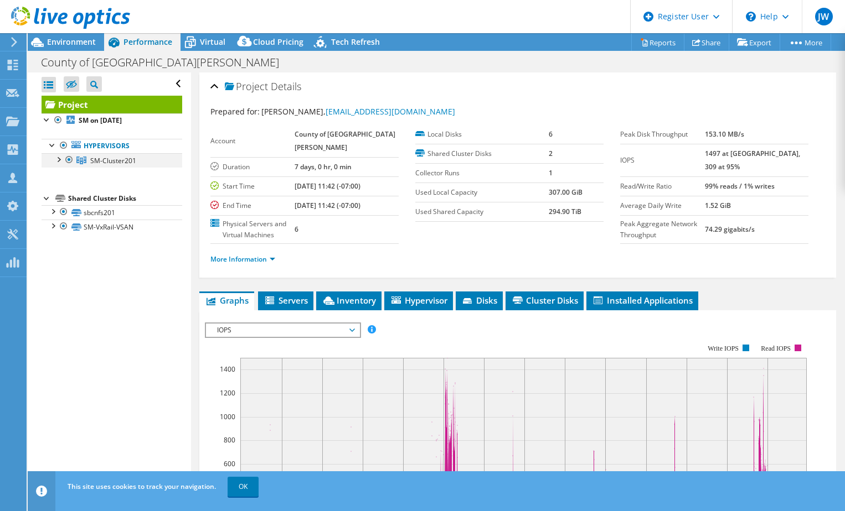
click at [57, 163] on div at bounding box center [58, 158] width 11 height 11
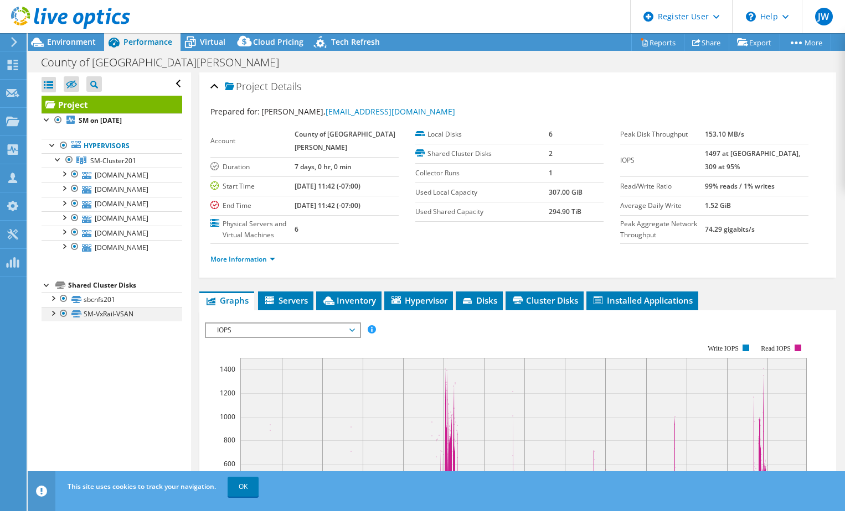
click at [51, 314] on div at bounding box center [52, 312] width 11 height 11
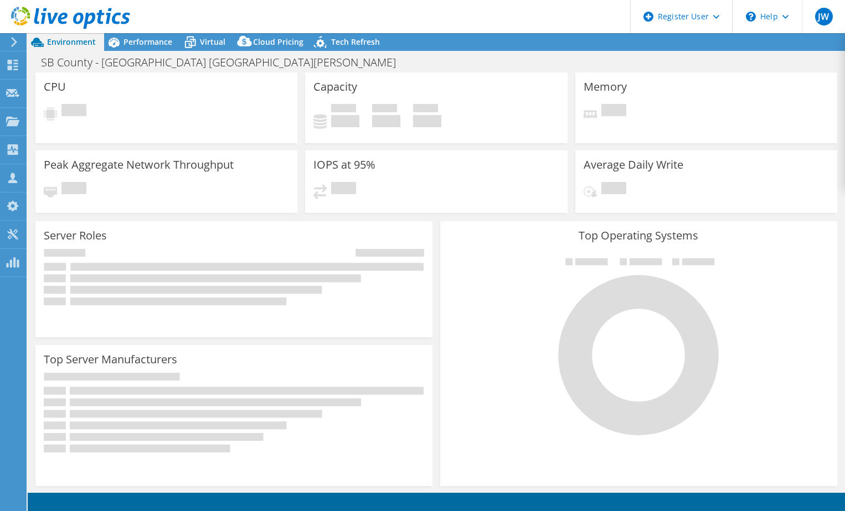
select select "USD"
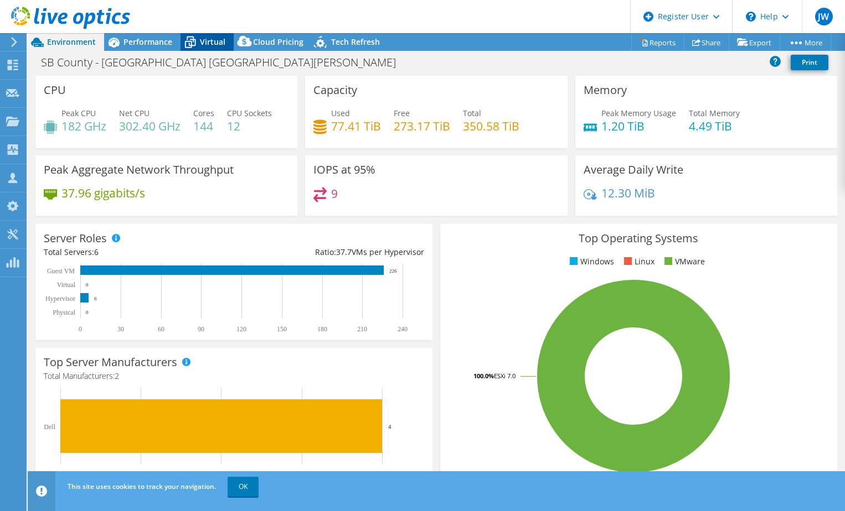
click at [215, 42] on span "Virtual" at bounding box center [212, 42] width 25 height 11
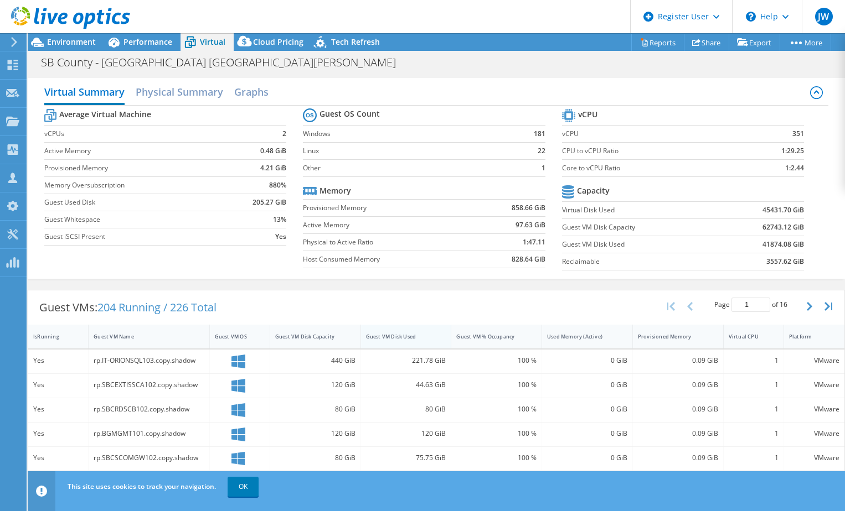
click at [394, 339] on div "Guest VM Disk Used" at bounding box center [399, 336] width 67 height 7
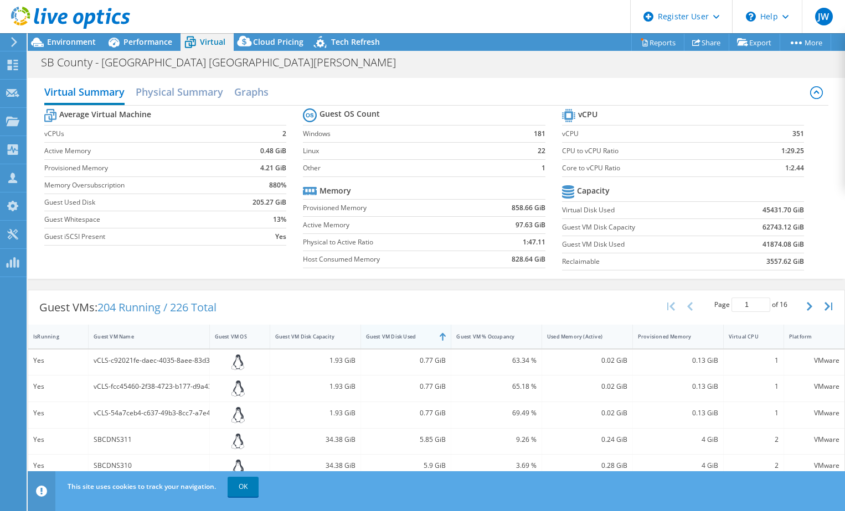
click at [394, 339] on div "Guest VM Disk Used" at bounding box center [399, 336] width 67 height 7
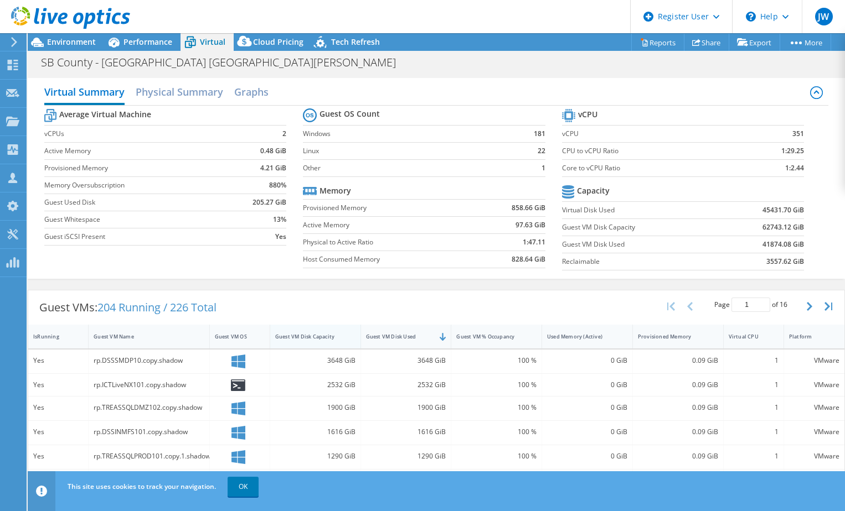
click at [306, 339] on div "Guest VM Disk Capacity" at bounding box center [308, 336] width 67 height 7
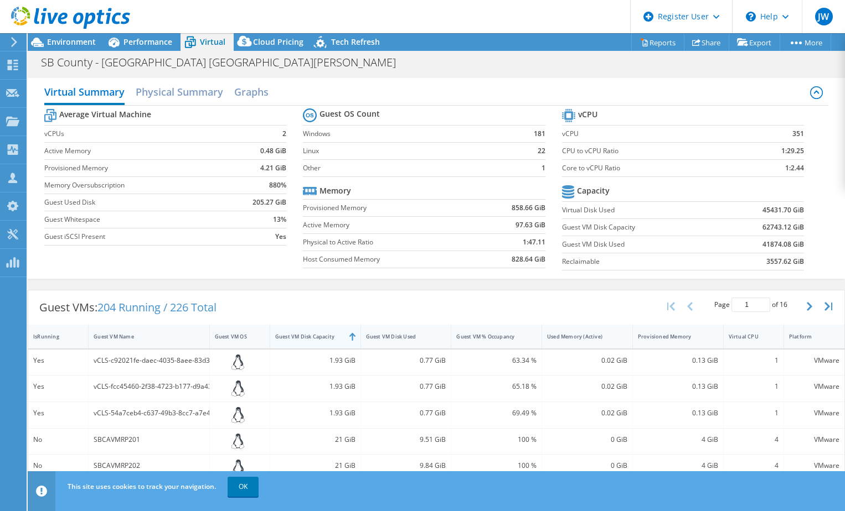
click at [306, 339] on div "Guest VM Disk Capacity" at bounding box center [308, 336] width 67 height 7
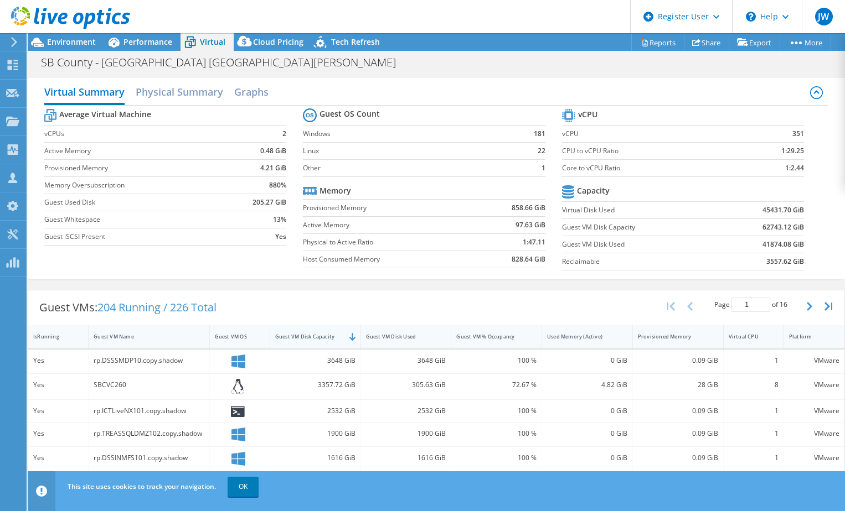
click at [306, 339] on div "Guest VM Disk Capacity" at bounding box center [308, 336] width 67 height 7
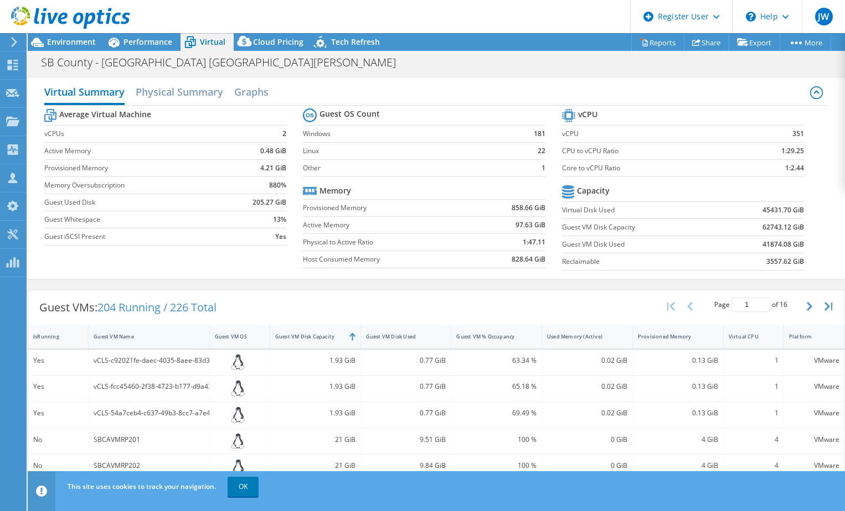
click at [117, 341] on div "Guest VM Name" at bounding box center [142, 336] width 107 height 17
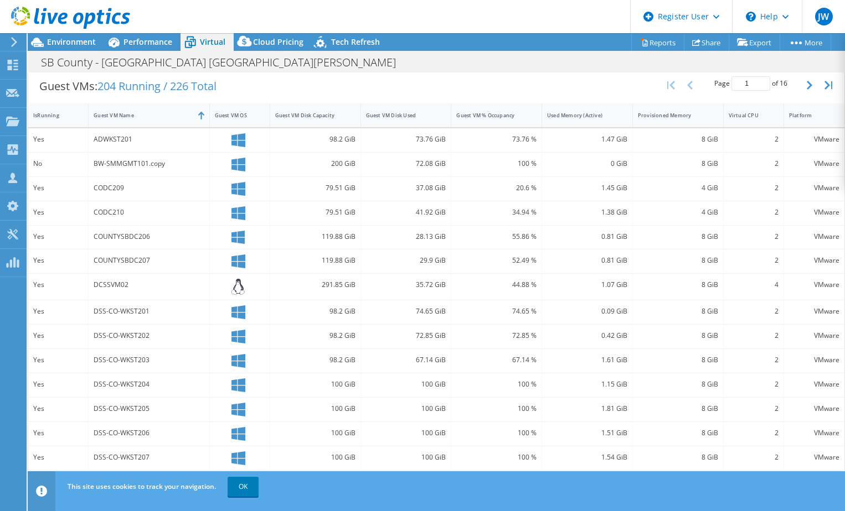
scroll to position [232, 0]
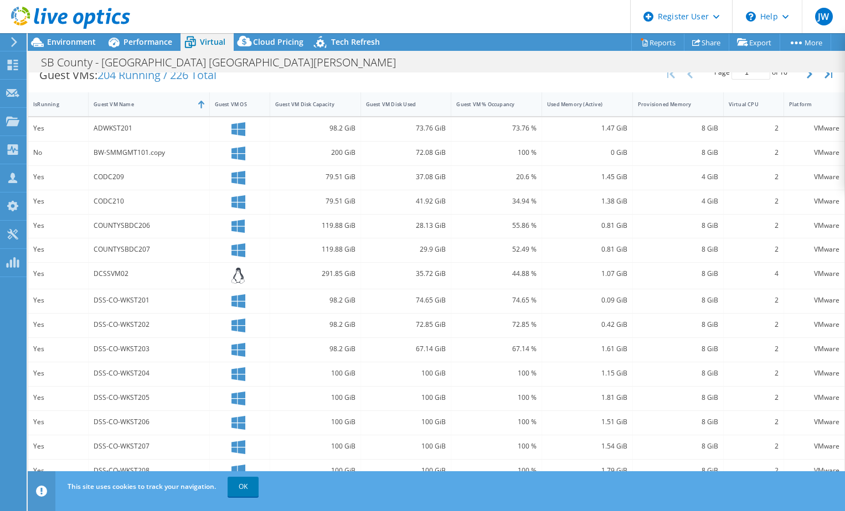
drag, startPoint x: 242, startPoint y: 485, endPoint x: 249, endPoint y: 468, distance: 18.4
click at [242, 485] on link "OK" at bounding box center [243, 487] width 31 height 20
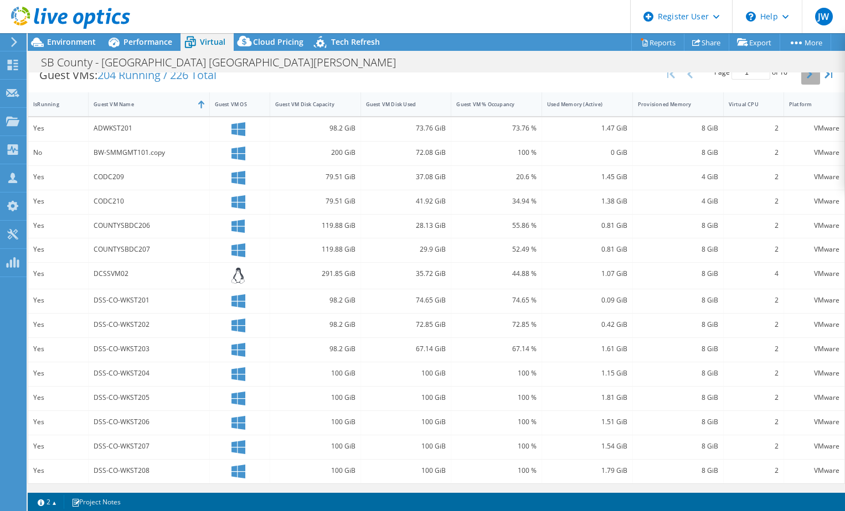
click at [807, 76] on icon "button" at bounding box center [810, 74] width 6 height 9
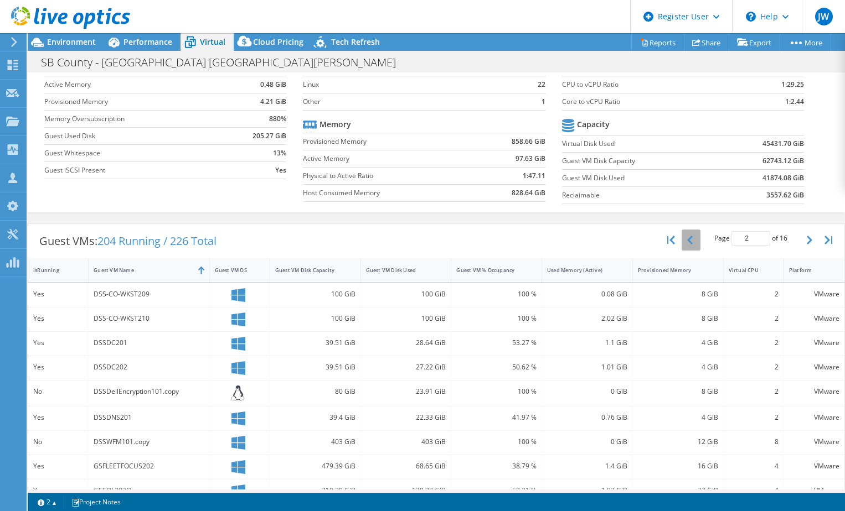
click at [685, 239] on button "button" at bounding box center [690, 240] width 19 height 21
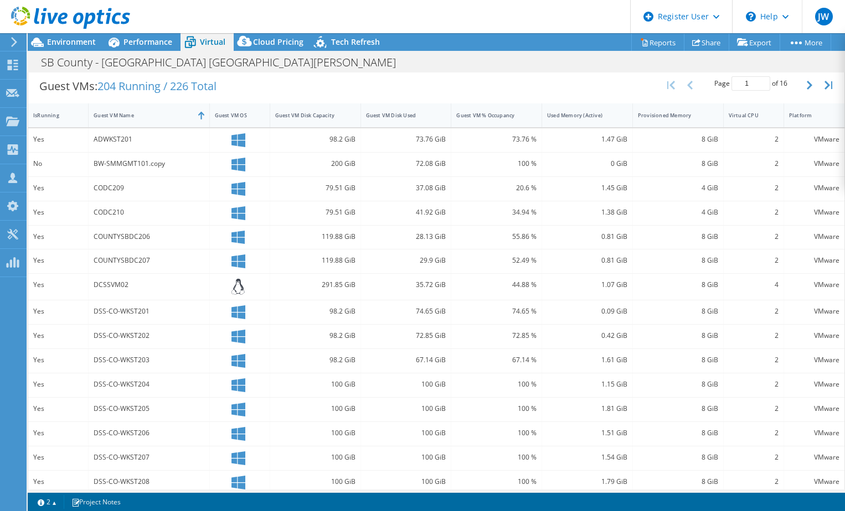
scroll to position [232, 0]
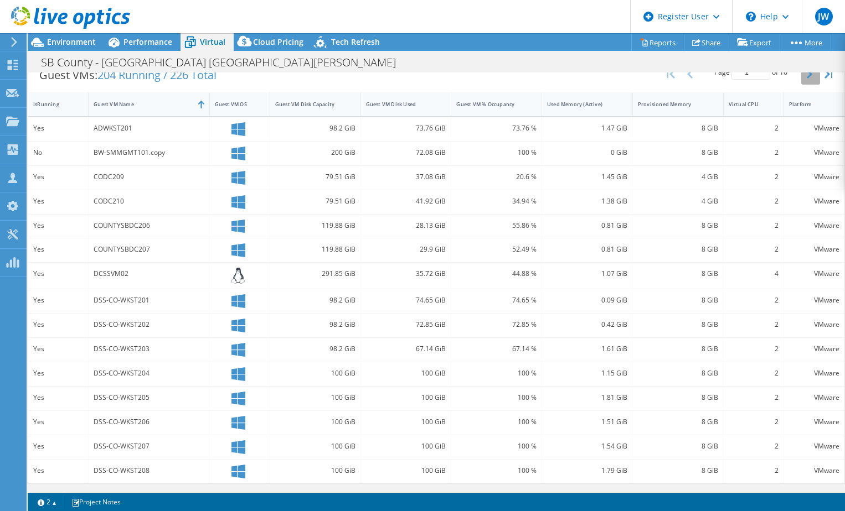
click at [807, 78] on icon "button" at bounding box center [810, 74] width 6 height 9
type input "2"
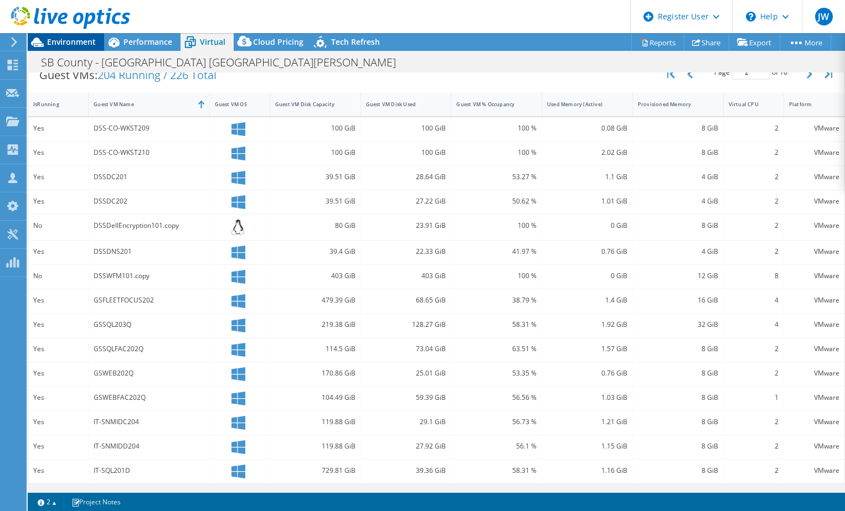
click at [56, 42] on span "Environment" at bounding box center [71, 42] width 49 height 11
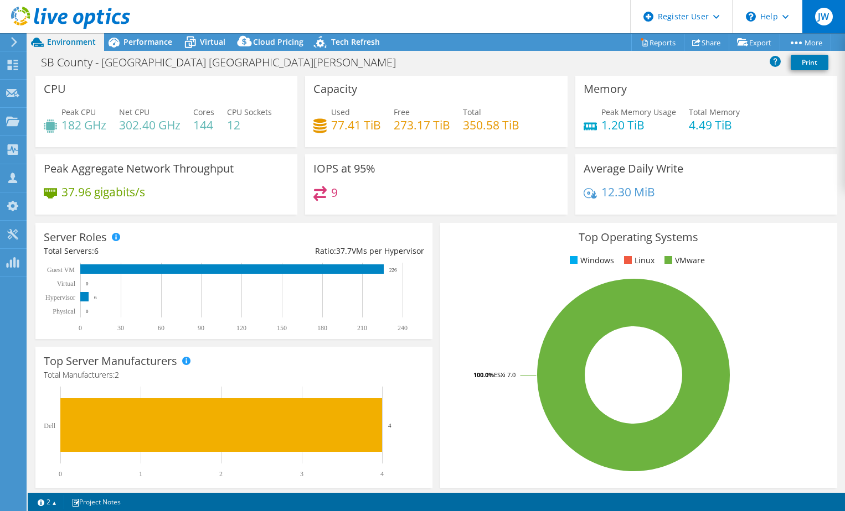
scroll to position [0, 0]
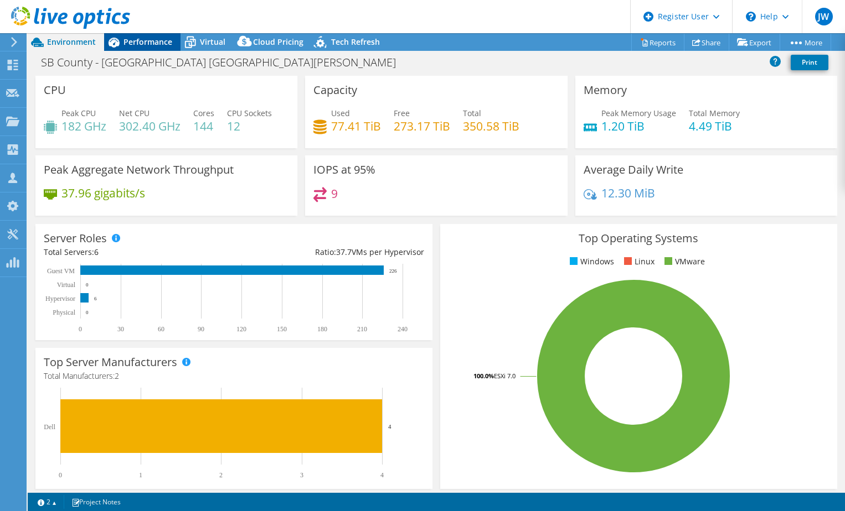
click at [138, 41] on span "Performance" at bounding box center [147, 42] width 49 height 11
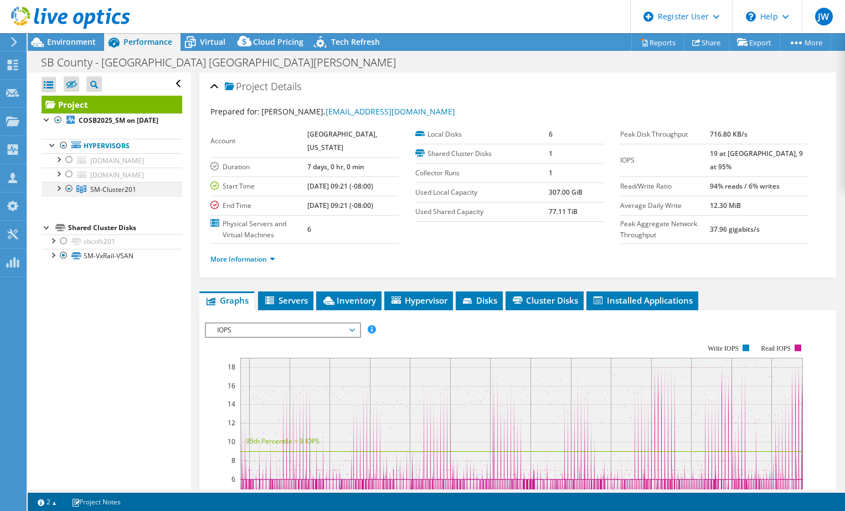
click at [60, 193] on div at bounding box center [58, 187] width 11 height 11
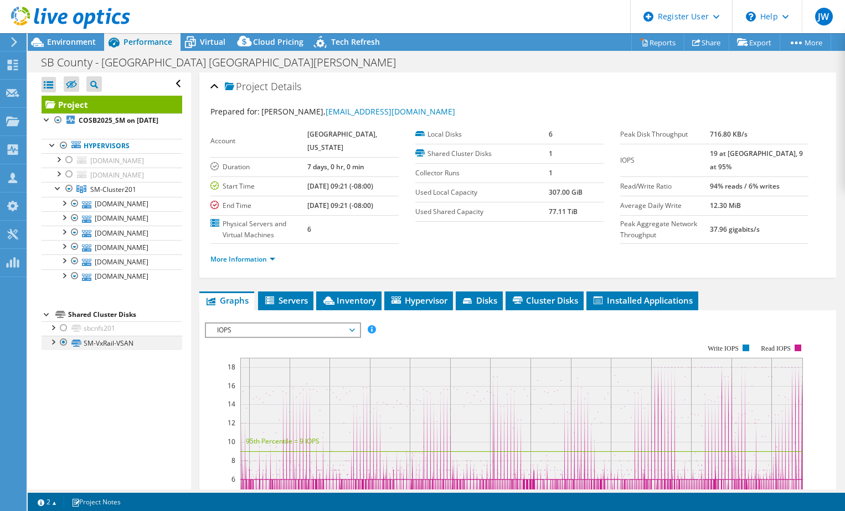
click at [52, 347] on div at bounding box center [52, 341] width 11 height 11
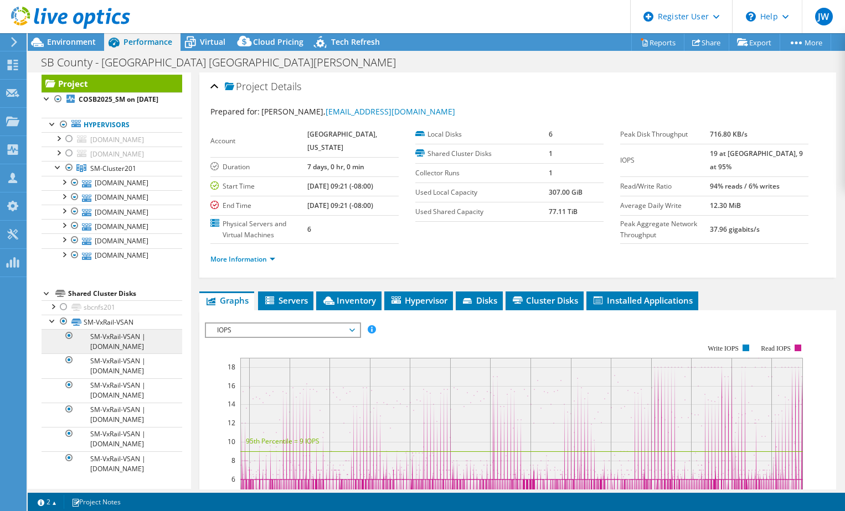
scroll to position [30, 0]
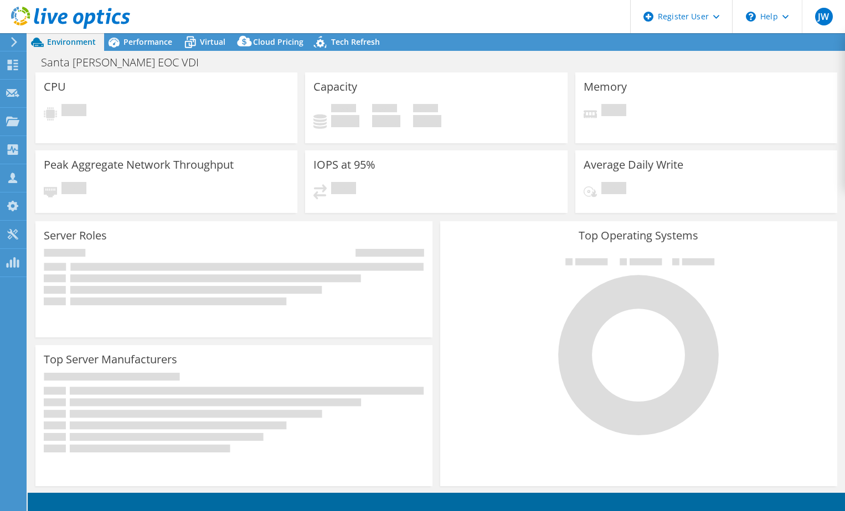
select select "USD"
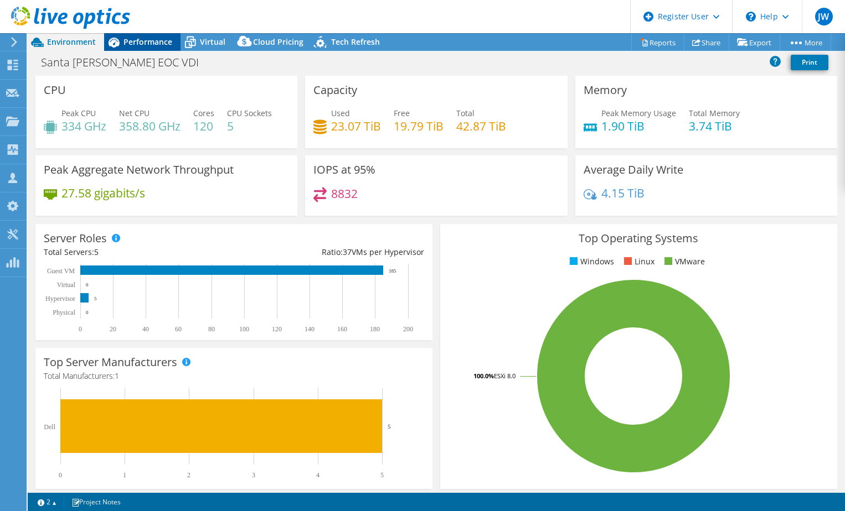
click at [166, 44] on span "Performance" at bounding box center [147, 42] width 49 height 11
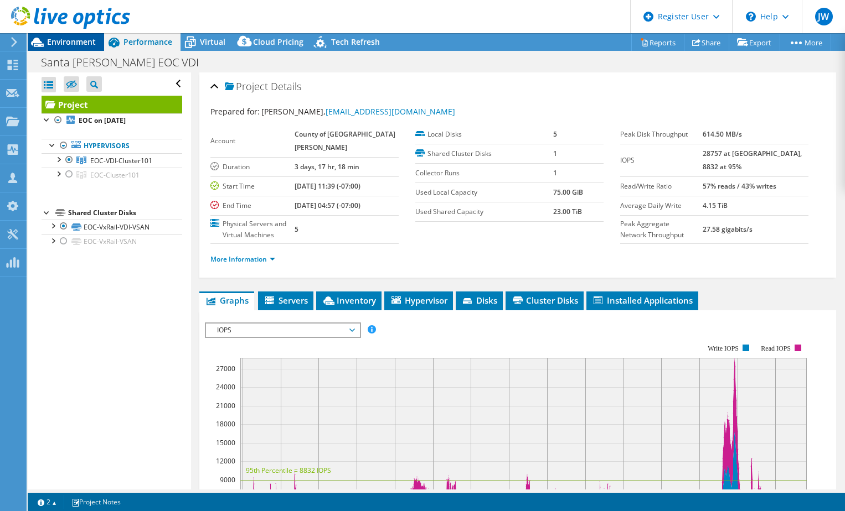
click at [82, 40] on span "Environment" at bounding box center [71, 42] width 49 height 11
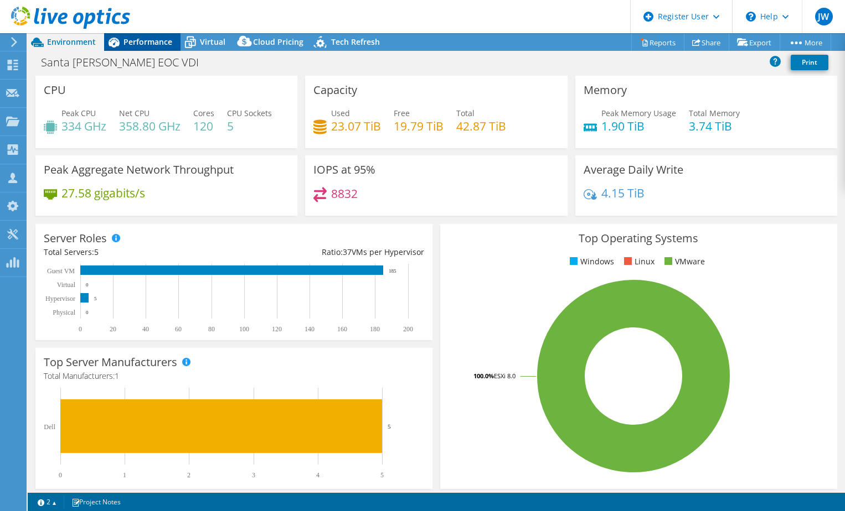
click at [123, 42] on icon at bounding box center [113, 42] width 19 height 19
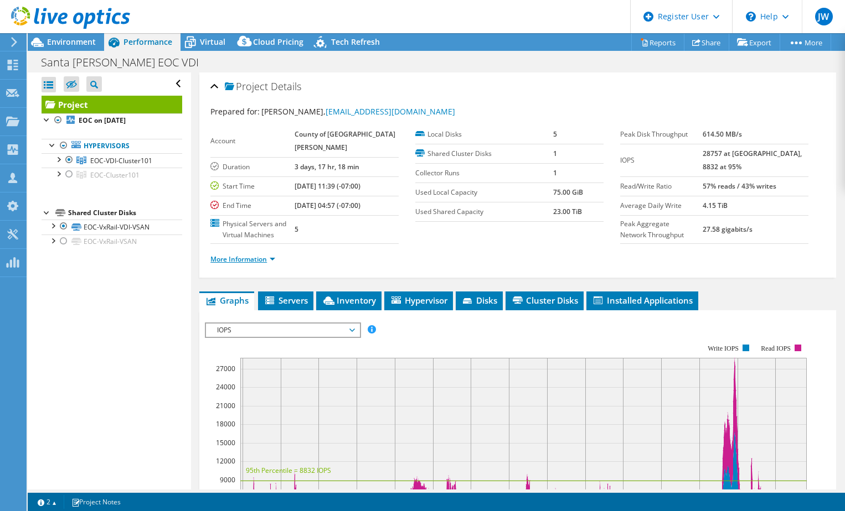
click at [245, 264] on link "More Information" at bounding box center [242, 259] width 65 height 9
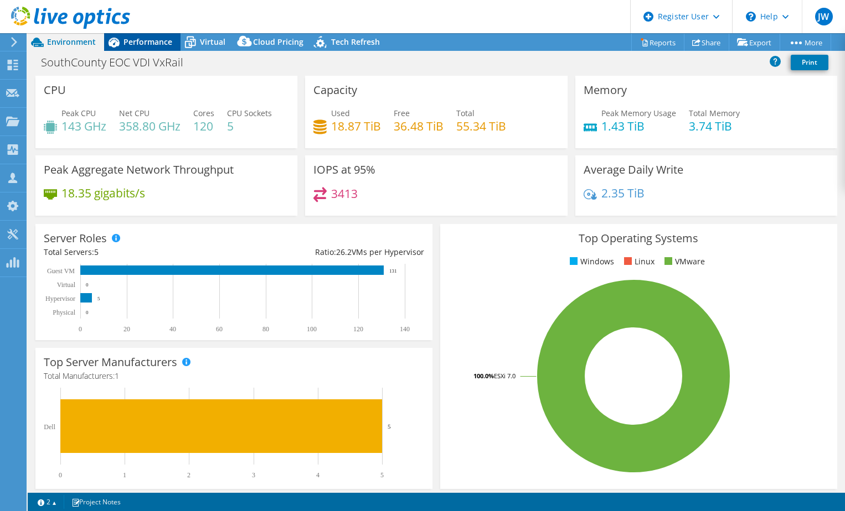
click at [159, 40] on span "Performance" at bounding box center [147, 42] width 49 height 11
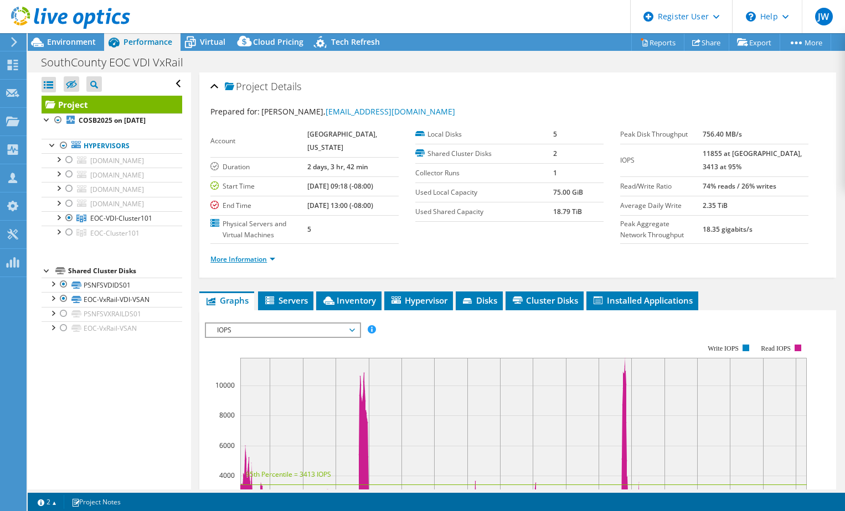
click at [239, 259] on link "More Information" at bounding box center [242, 259] width 65 height 9
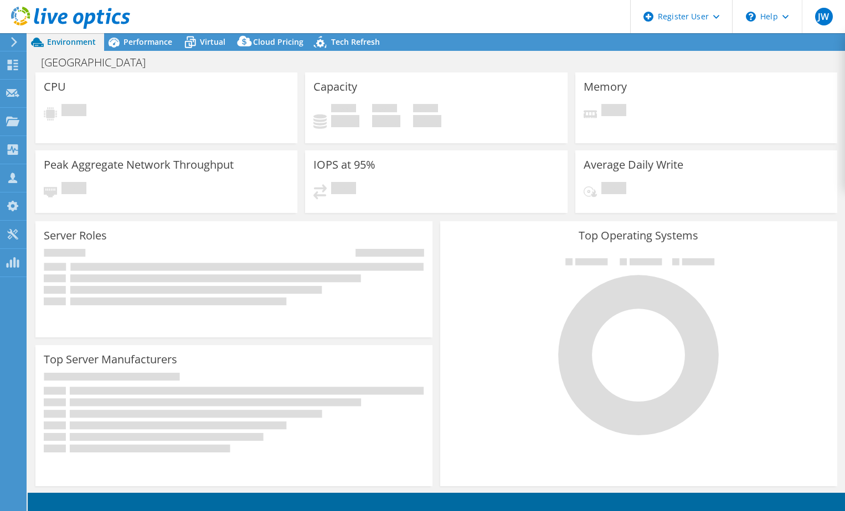
select select "USD"
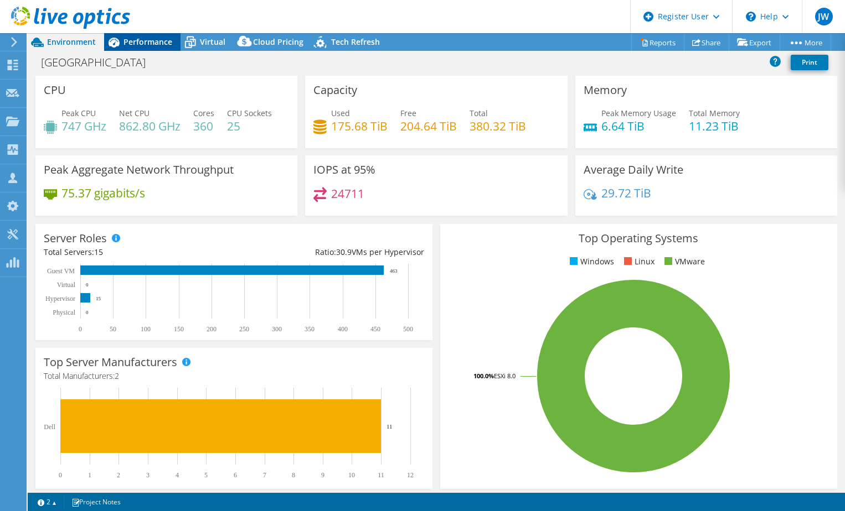
click at [131, 41] on span "Performance" at bounding box center [147, 42] width 49 height 11
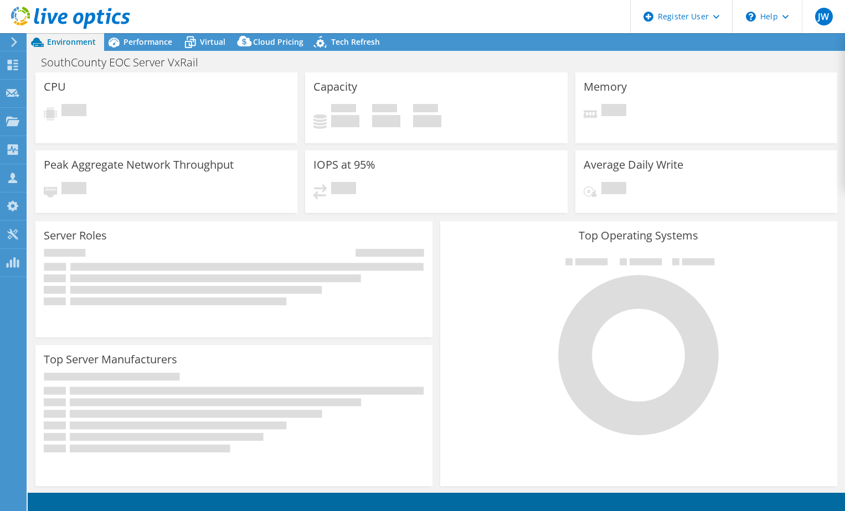
select select "USD"
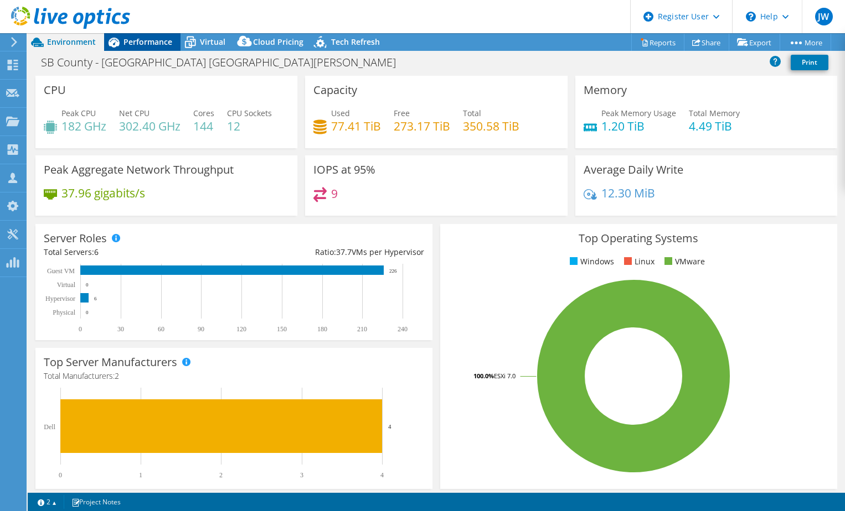
click at [141, 43] on span "Performance" at bounding box center [147, 42] width 49 height 11
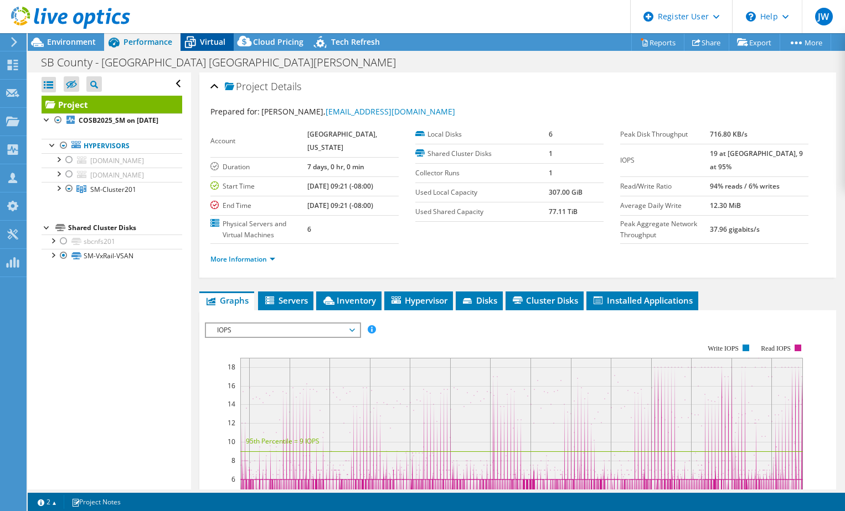
click at [201, 41] on span "Virtual" at bounding box center [212, 42] width 25 height 11
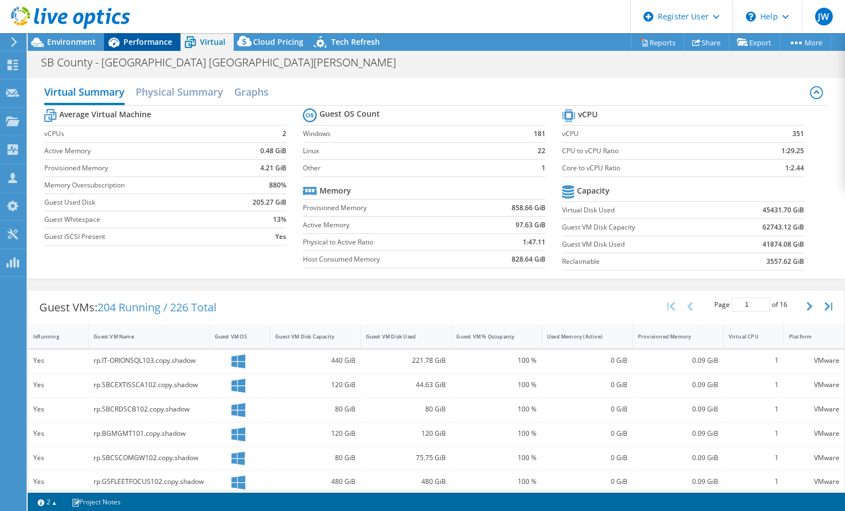
click at [153, 34] on div "Performance" at bounding box center [142, 42] width 76 height 18
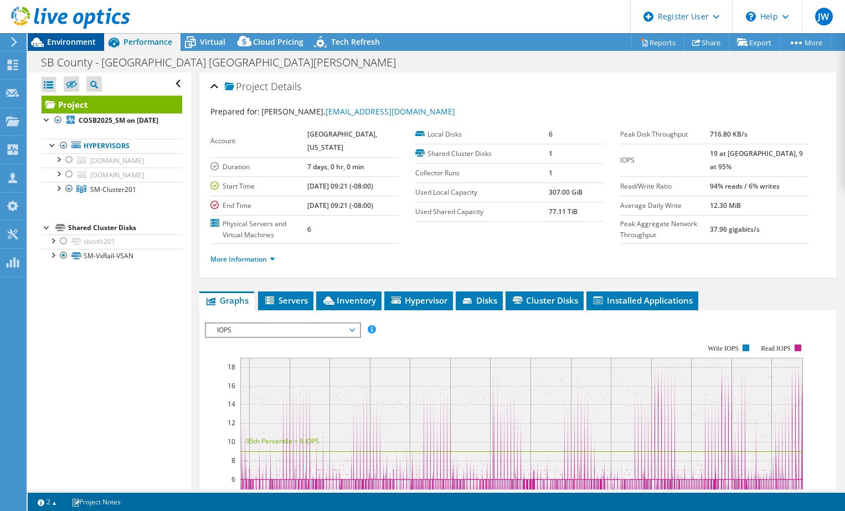
click at [78, 42] on span "Environment" at bounding box center [71, 42] width 49 height 11
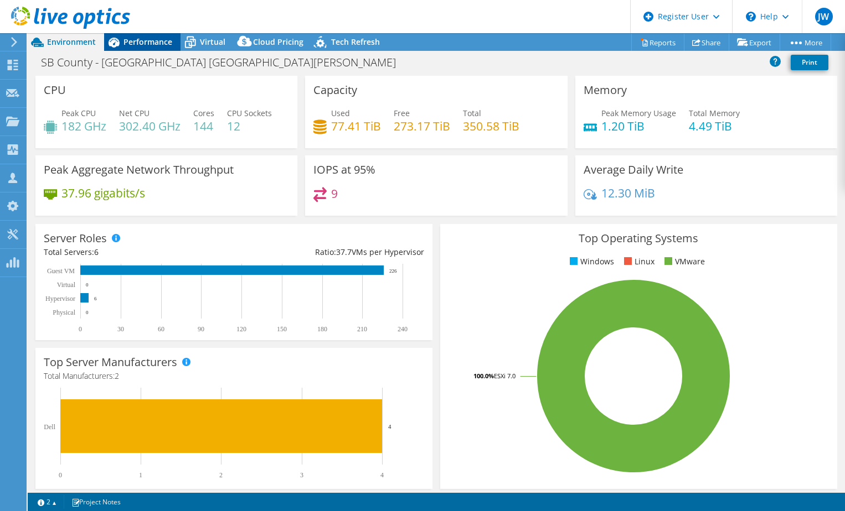
click at [132, 44] on span "Performance" at bounding box center [147, 42] width 49 height 11
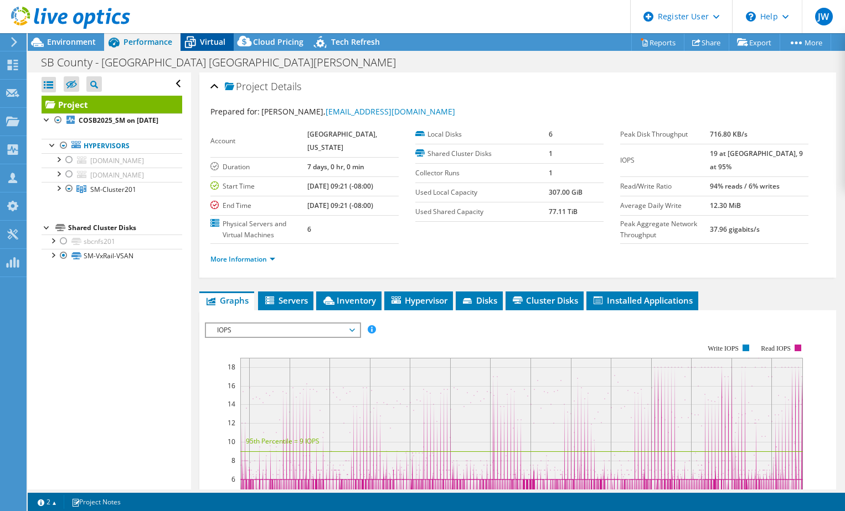
click at [205, 41] on span "Virtual" at bounding box center [212, 42] width 25 height 11
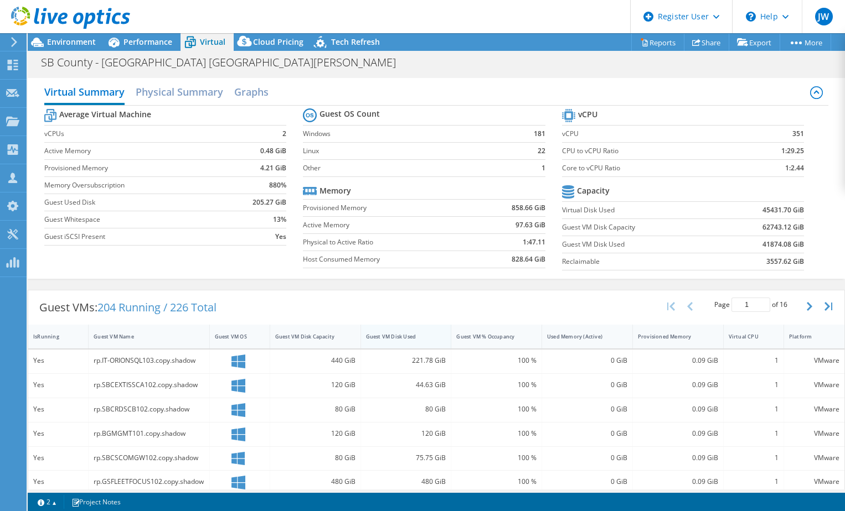
click at [390, 333] on div "Guest VM Disk Used" at bounding box center [399, 336] width 67 height 7
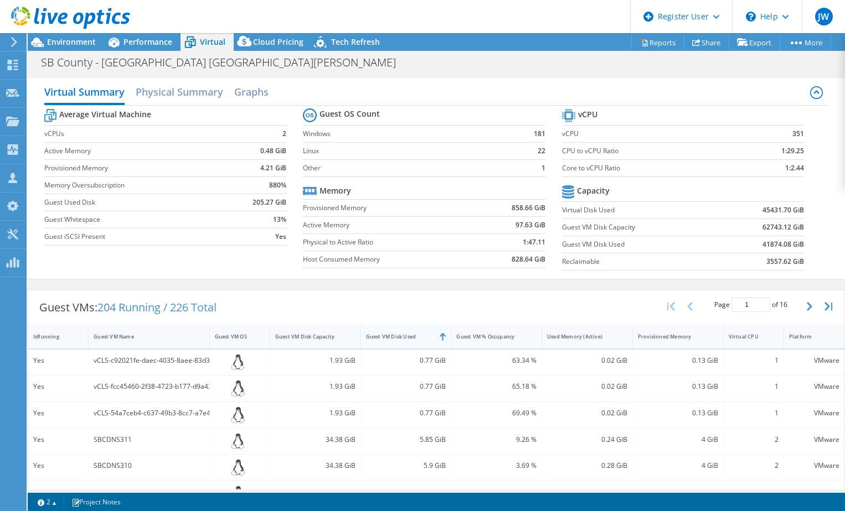
click at [389, 337] on div "Guest VM Disk Used" at bounding box center [399, 336] width 67 height 7
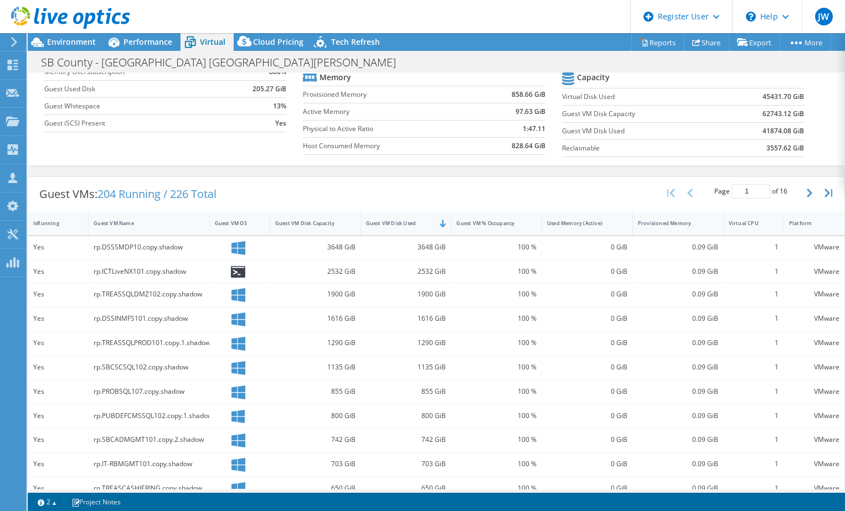
scroll to position [9, 0]
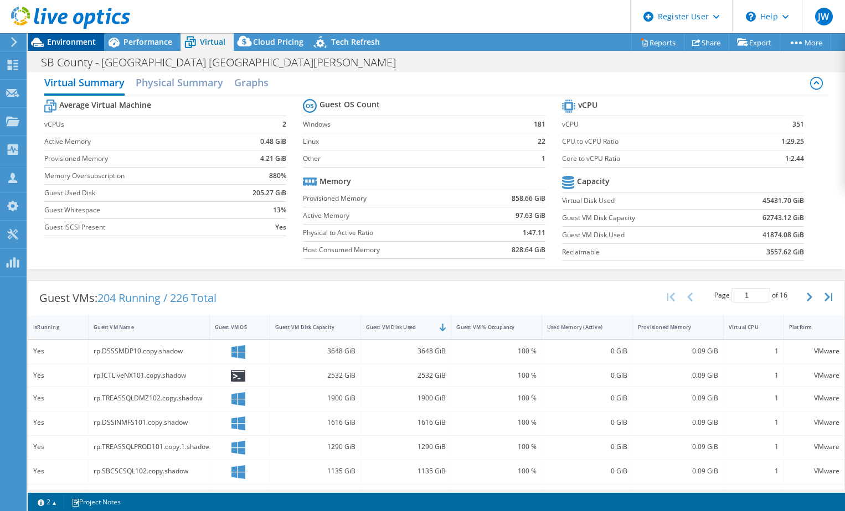
click at [65, 41] on span "Environment" at bounding box center [71, 42] width 49 height 11
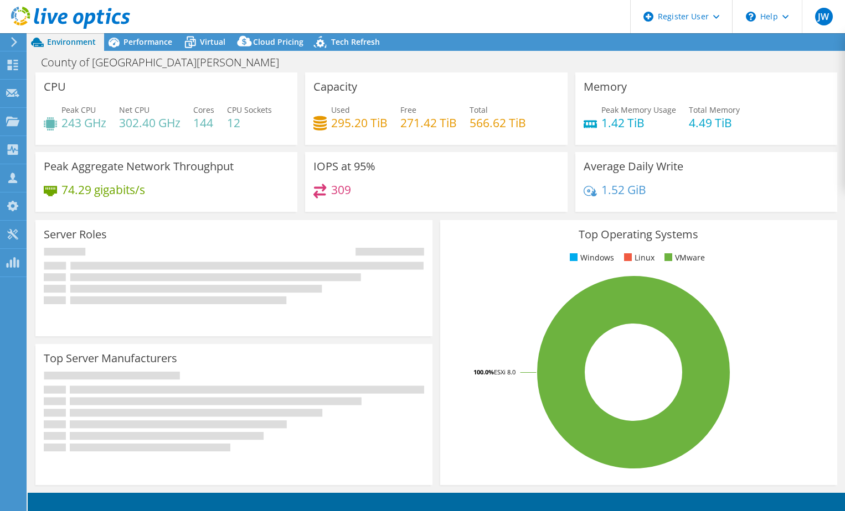
select select "USD"
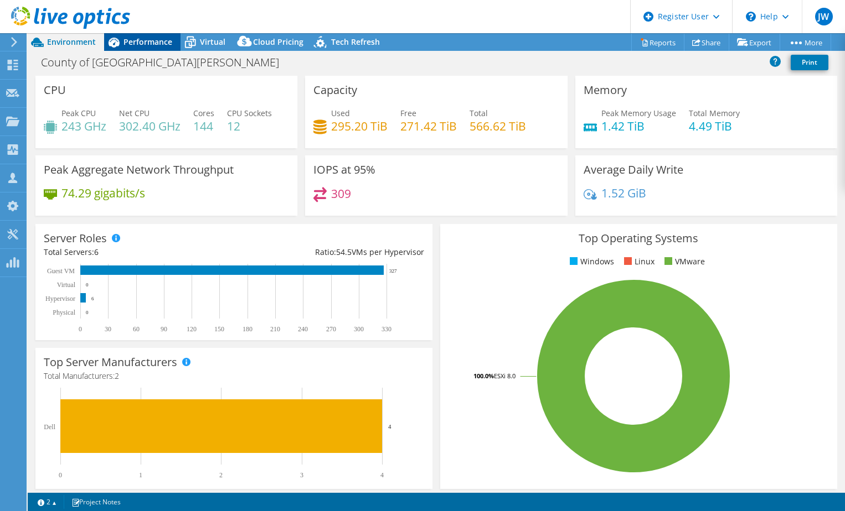
click at [127, 40] on span "Performance" at bounding box center [147, 42] width 49 height 11
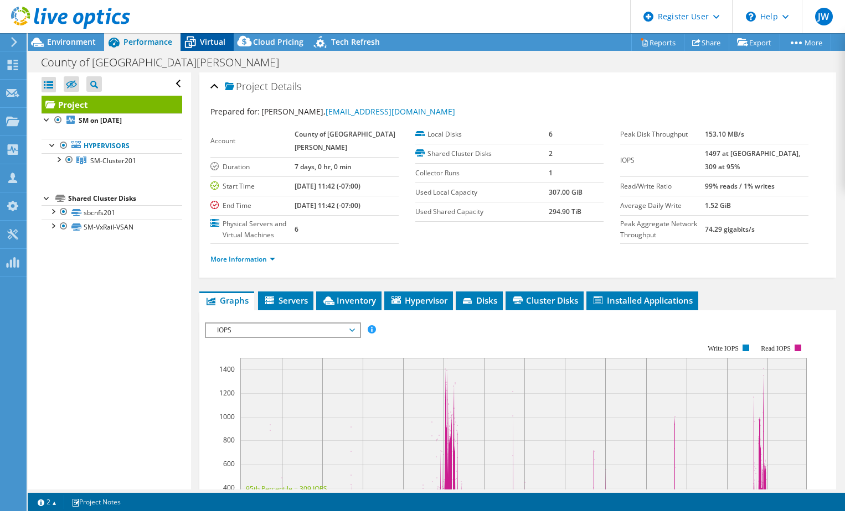
click at [209, 44] on span "Virtual" at bounding box center [212, 42] width 25 height 11
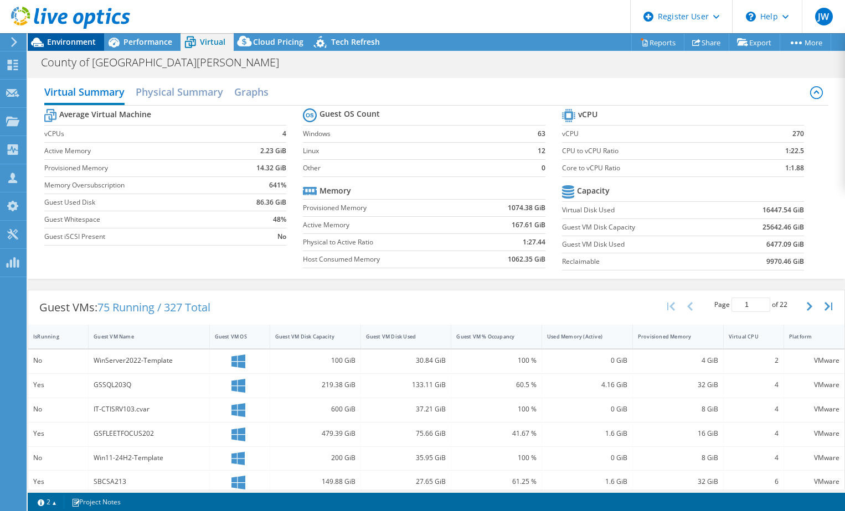
click at [91, 43] on span "Environment" at bounding box center [71, 42] width 49 height 11
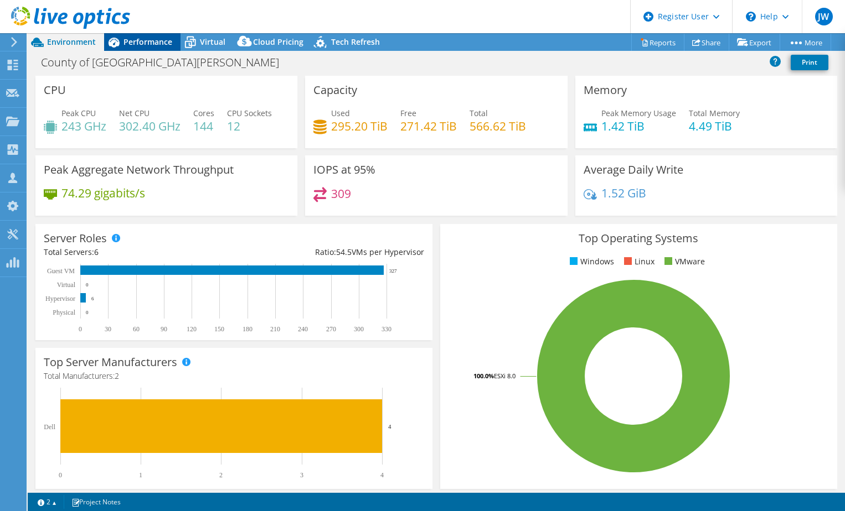
click at [151, 42] on span "Performance" at bounding box center [147, 42] width 49 height 11
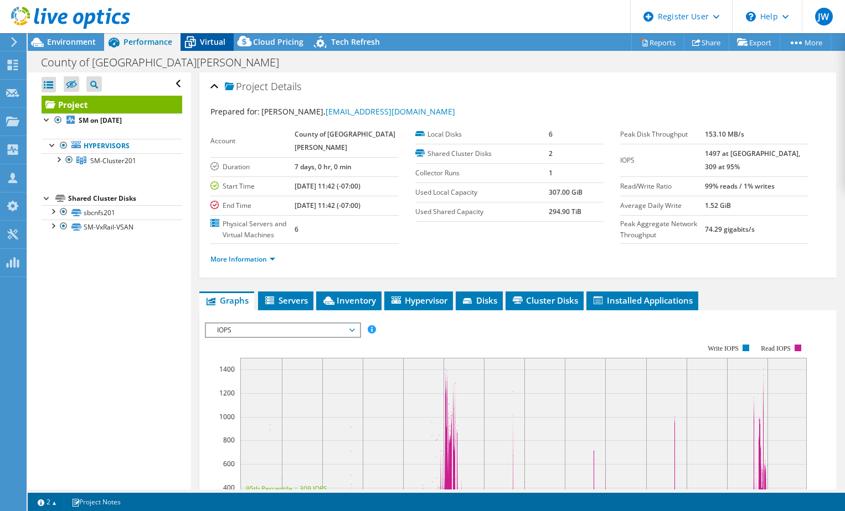
click at [199, 43] on icon at bounding box center [189, 42] width 19 height 19
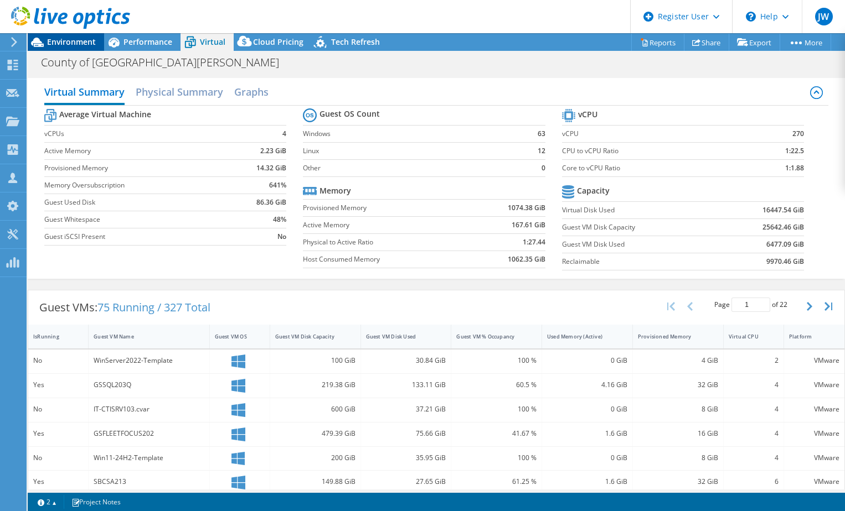
click at [52, 41] on span "Environment" at bounding box center [71, 42] width 49 height 11
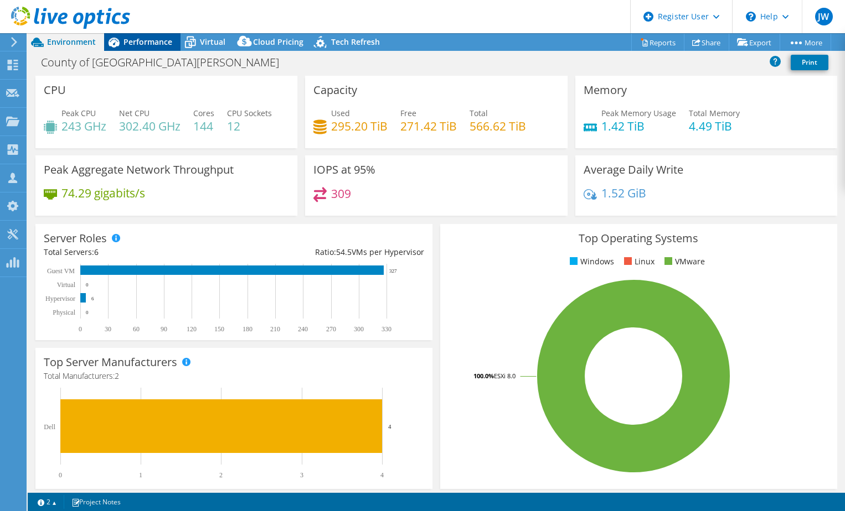
click at [149, 45] on span "Performance" at bounding box center [147, 42] width 49 height 11
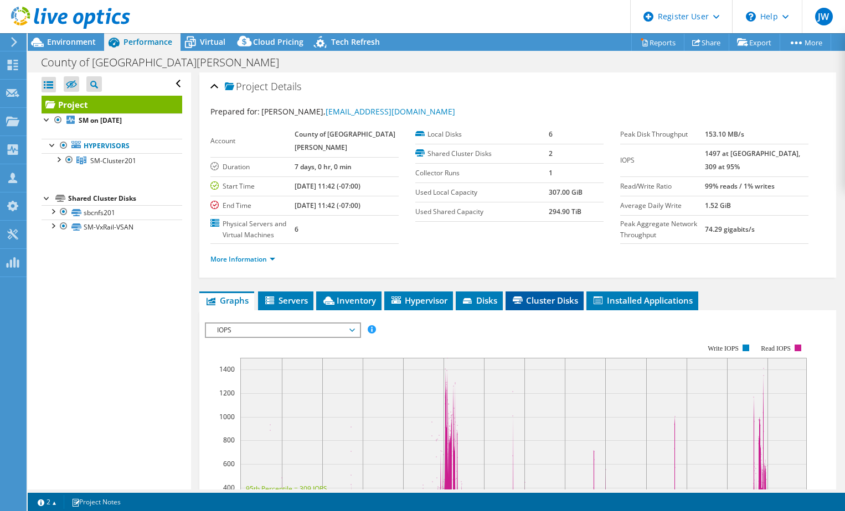
click at [542, 306] on span "Cluster Disks" at bounding box center [544, 300] width 67 height 11
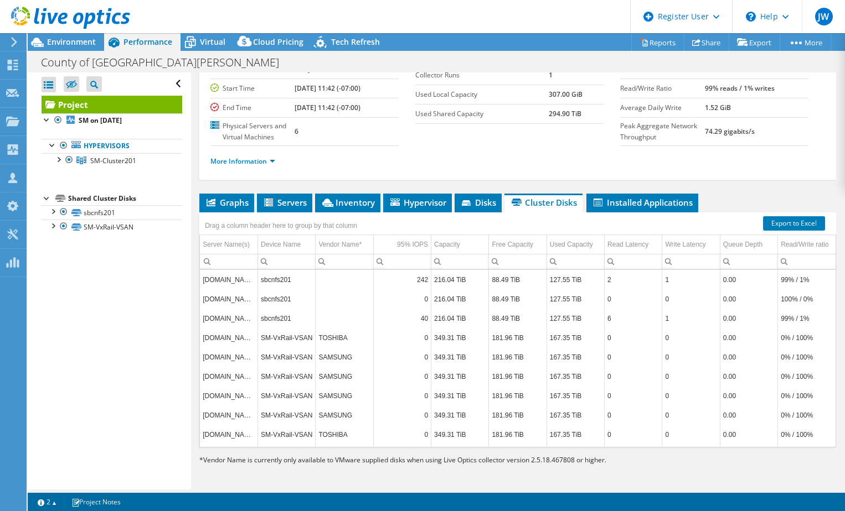
scroll to position [125, 0]
click at [54, 228] on div at bounding box center [52, 225] width 11 height 11
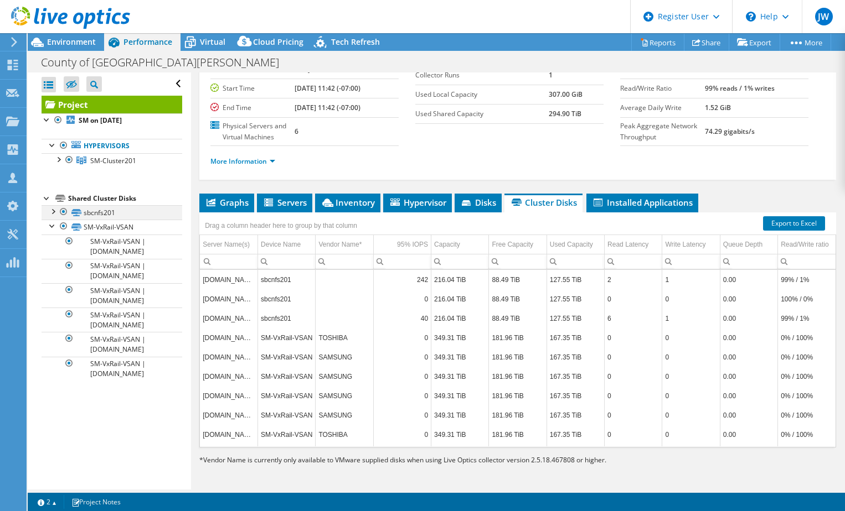
click at [54, 212] on div at bounding box center [52, 210] width 11 height 11
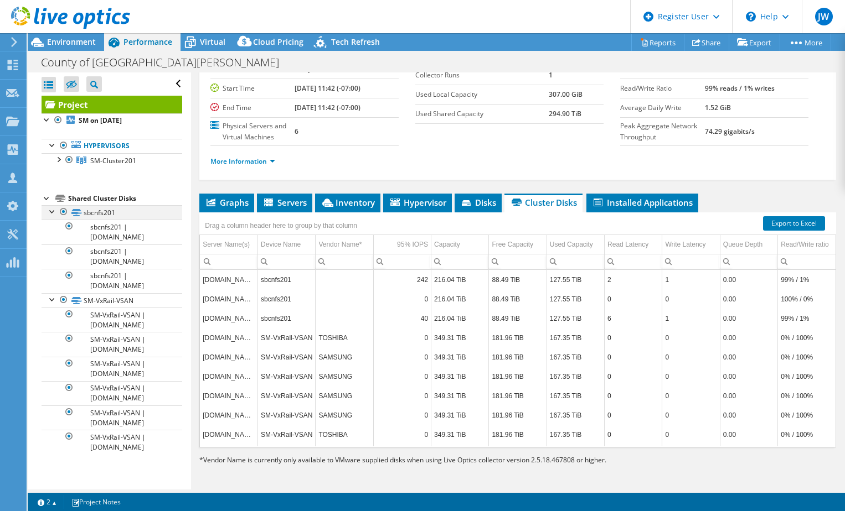
click at [60, 211] on div at bounding box center [63, 211] width 11 height 13
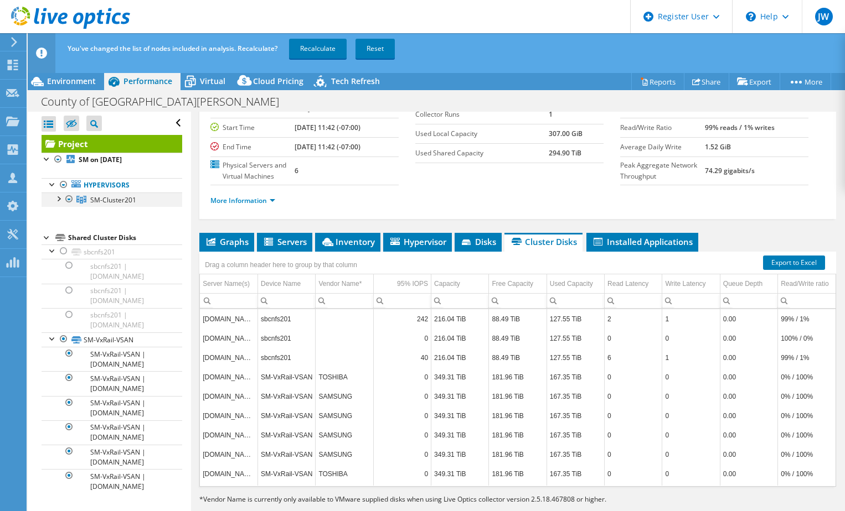
click at [56, 200] on div at bounding box center [58, 198] width 11 height 11
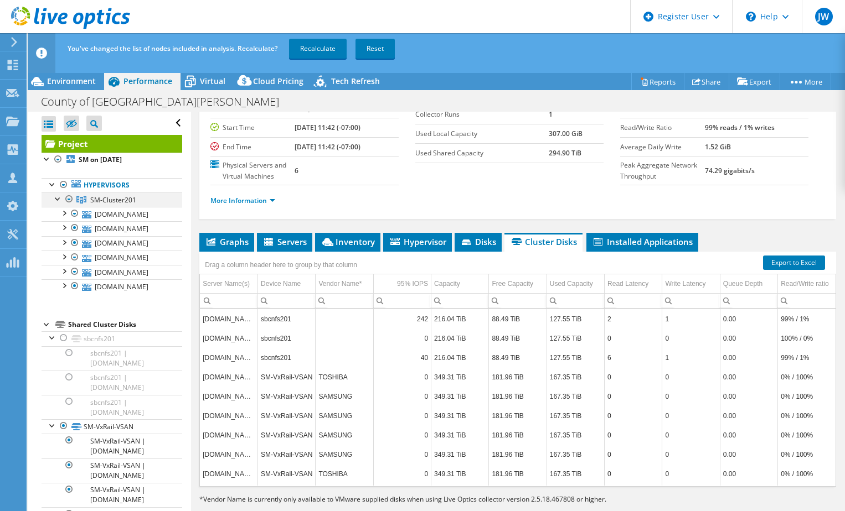
click at [56, 200] on div at bounding box center [58, 198] width 11 height 11
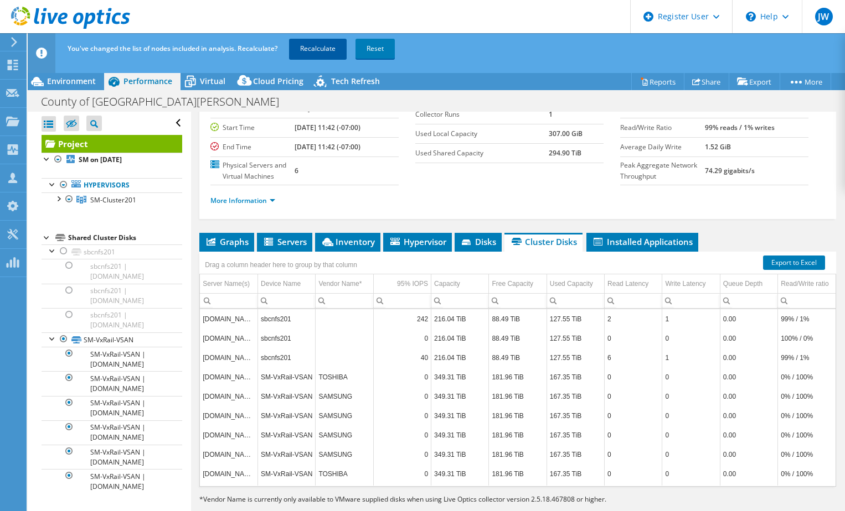
click at [308, 47] on link "Recalculate" at bounding box center [318, 49] width 58 height 20
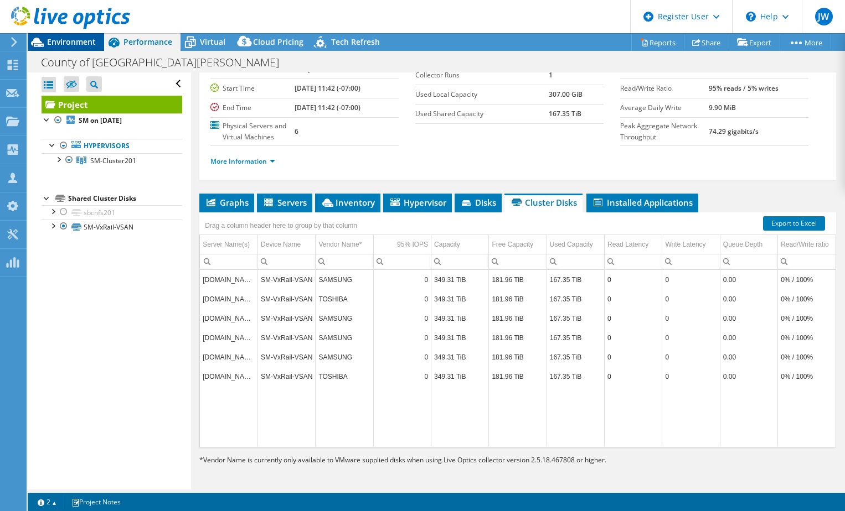
click at [67, 40] on span "Environment" at bounding box center [71, 42] width 49 height 11
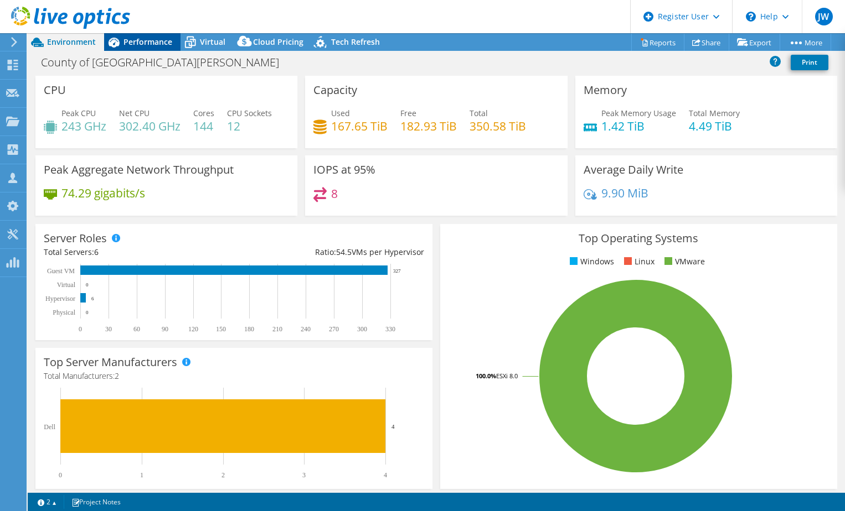
click at [157, 48] on div "Performance" at bounding box center [142, 42] width 76 height 18
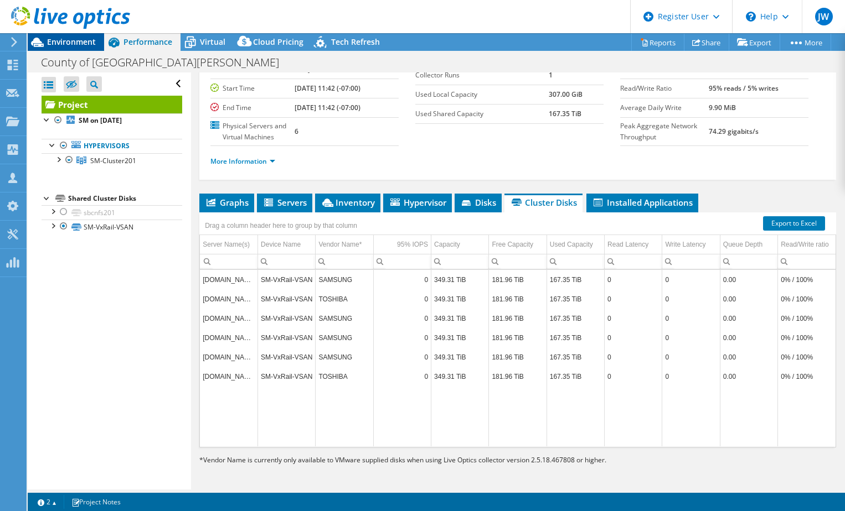
click at [85, 46] on span "Environment" at bounding box center [71, 42] width 49 height 11
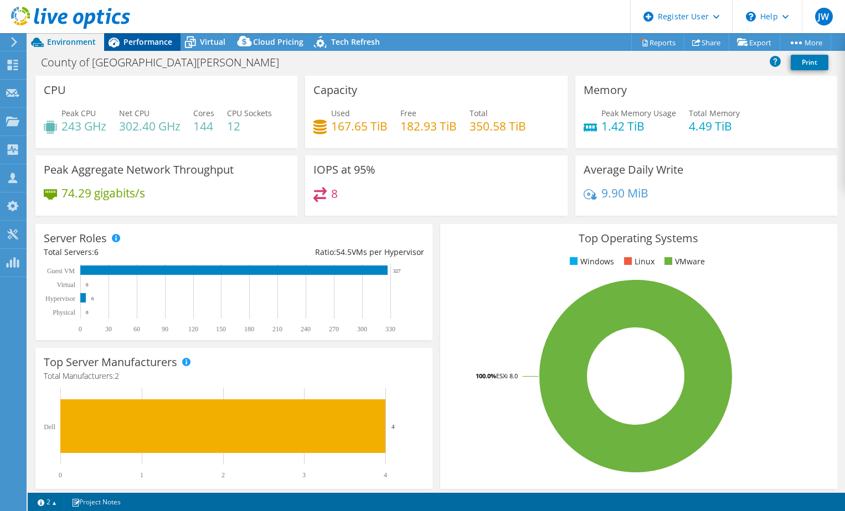
click at [147, 44] on span "Performance" at bounding box center [147, 42] width 49 height 11
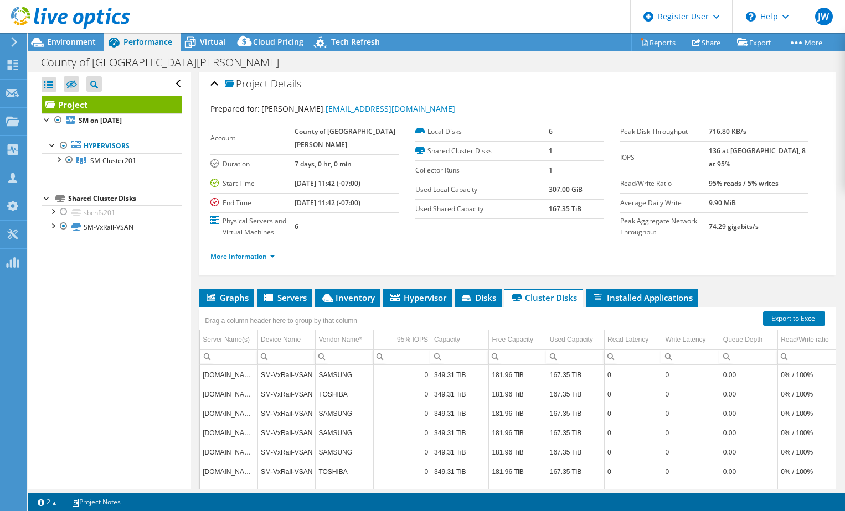
scroll to position [0, 0]
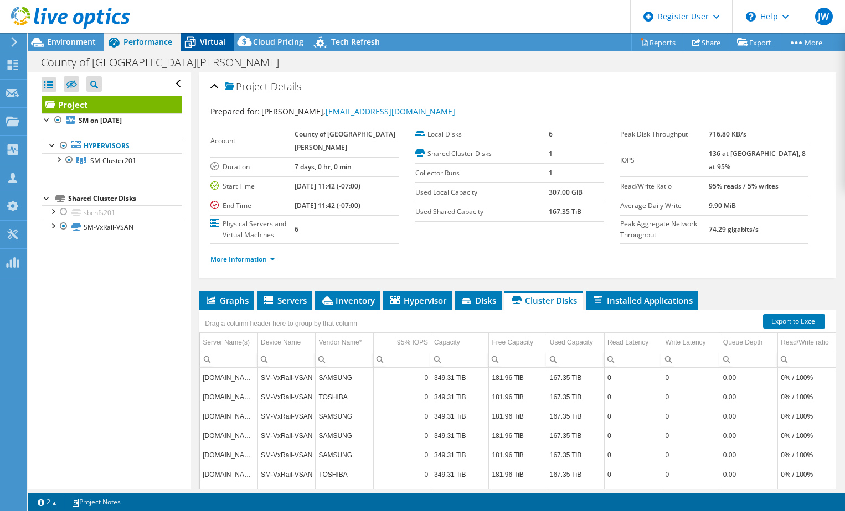
click at [203, 45] on span "Virtual" at bounding box center [212, 42] width 25 height 11
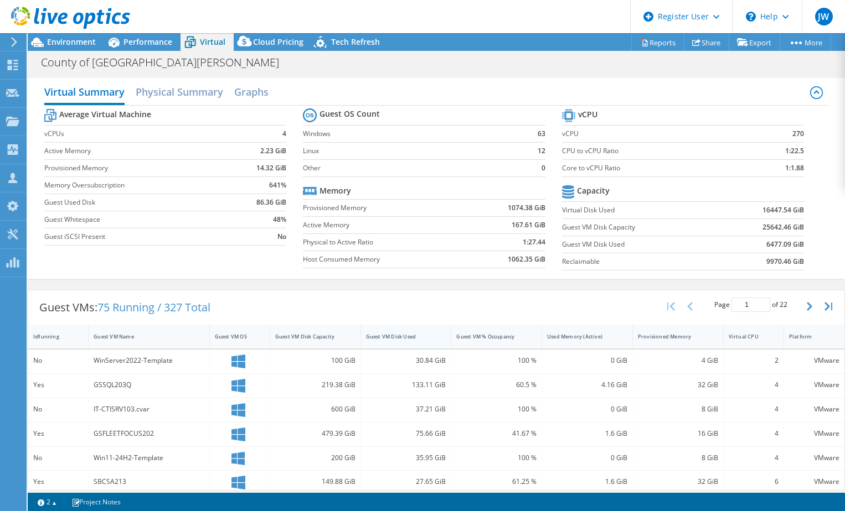
click at [392, 336] on div "Guest VM Disk Used" at bounding box center [399, 336] width 67 height 7
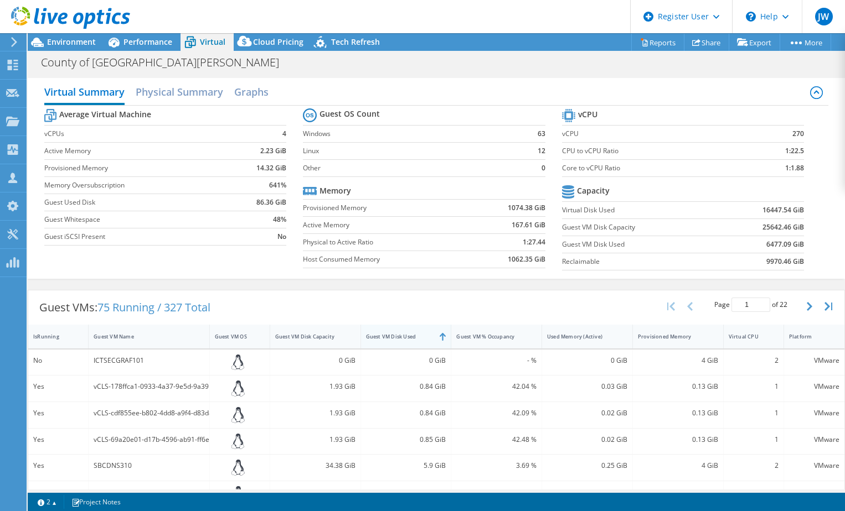
click at [392, 336] on div "Guest VM Disk Used" at bounding box center [399, 336] width 67 height 7
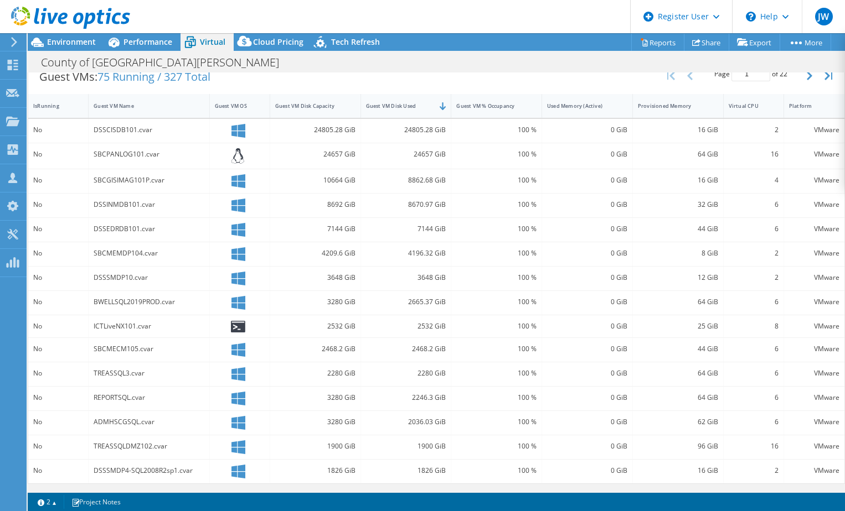
scroll to position [9, 0]
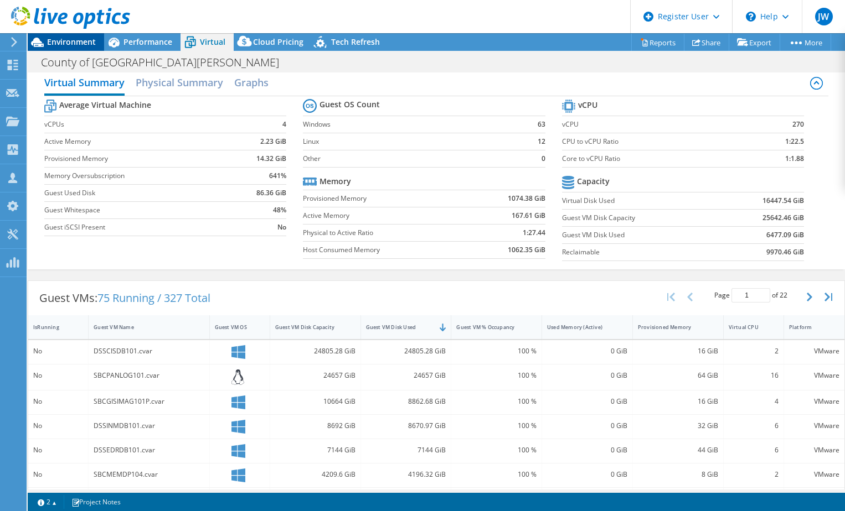
click at [82, 39] on span "Environment" at bounding box center [71, 42] width 49 height 11
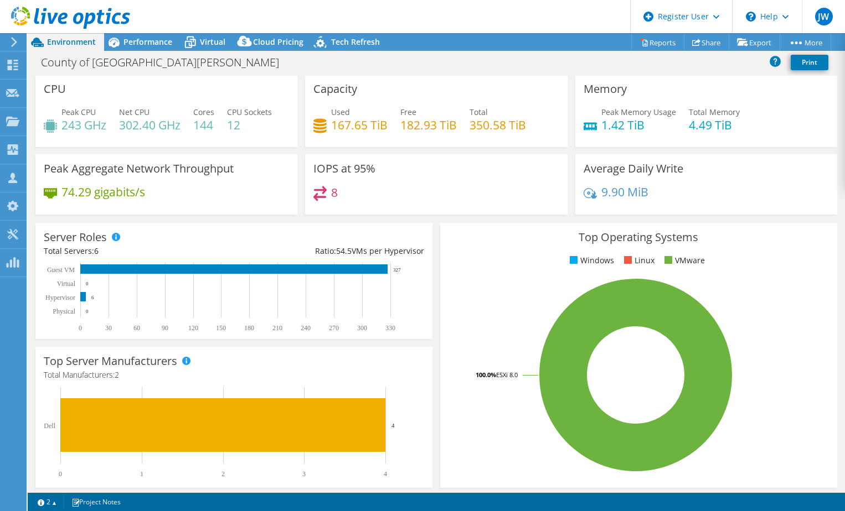
scroll to position [0, 0]
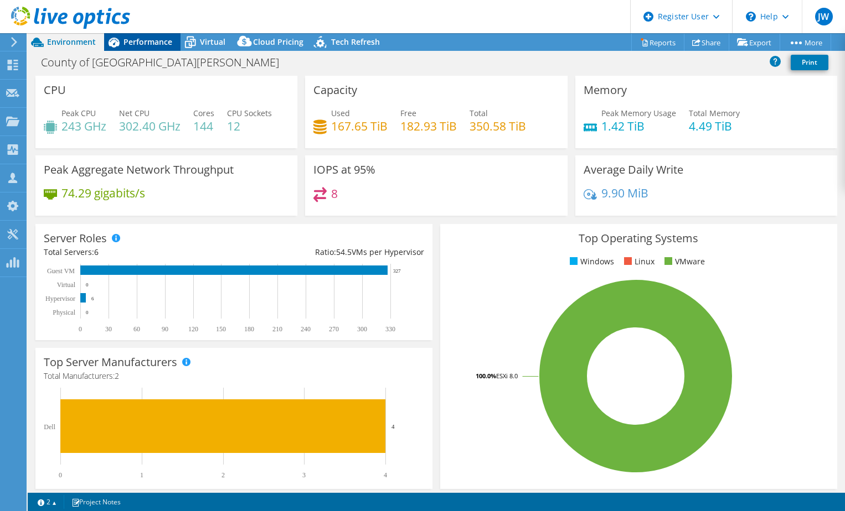
click at [155, 44] on span "Performance" at bounding box center [147, 42] width 49 height 11
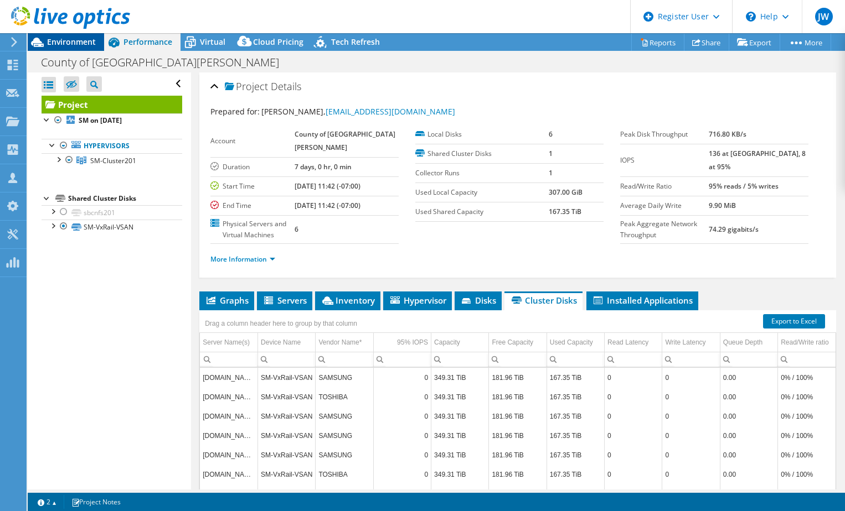
click at [81, 45] on span "Environment" at bounding box center [71, 42] width 49 height 11
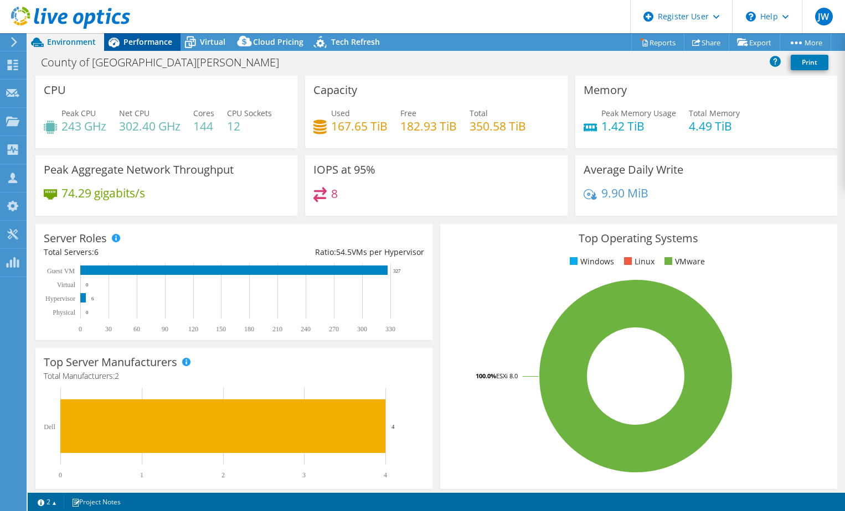
click at [154, 46] on span "Performance" at bounding box center [147, 42] width 49 height 11
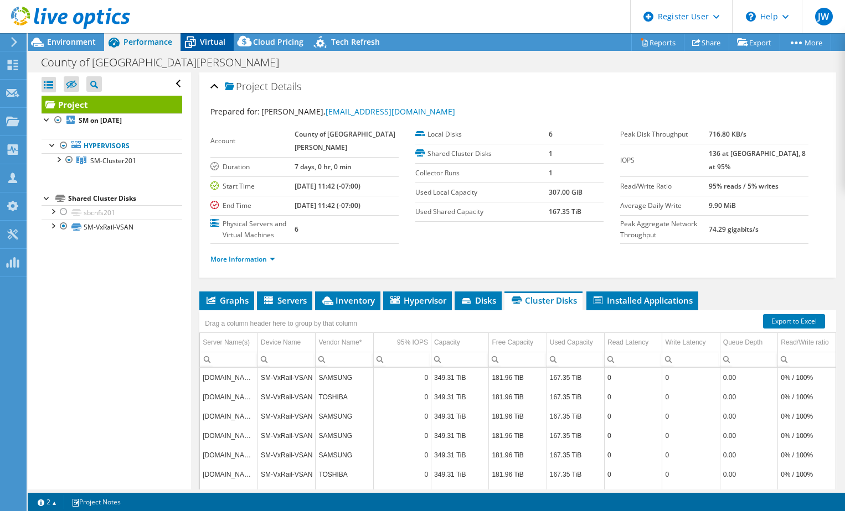
click at [186, 40] on icon at bounding box center [189, 42] width 19 height 19
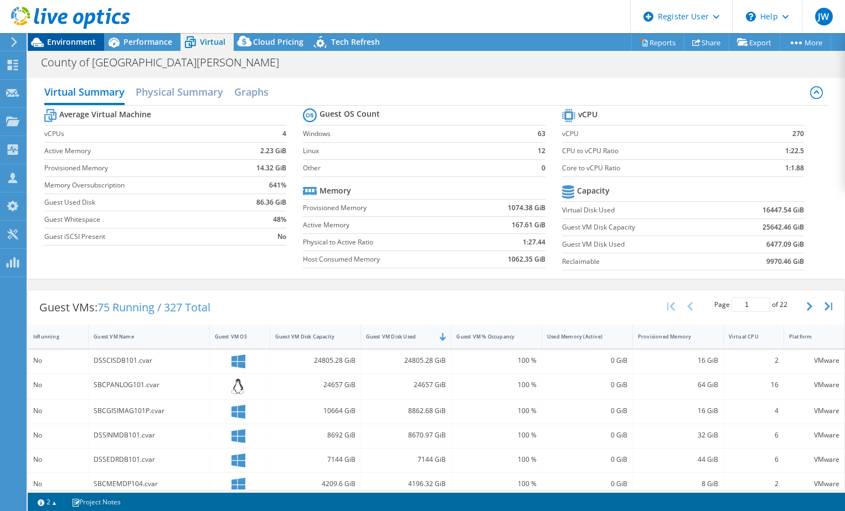
click at [80, 41] on span "Environment" at bounding box center [71, 42] width 49 height 11
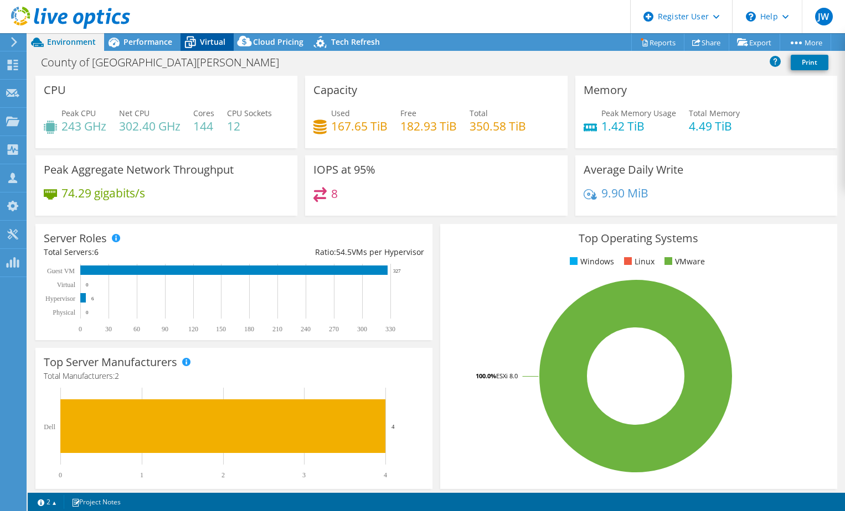
click at [213, 37] on span "Virtual" at bounding box center [212, 42] width 25 height 11
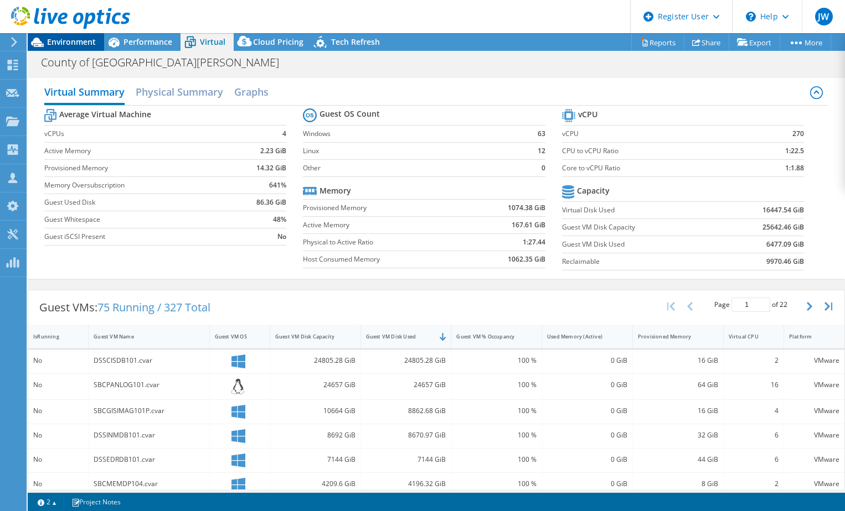
click at [66, 44] on span "Environment" at bounding box center [71, 42] width 49 height 11
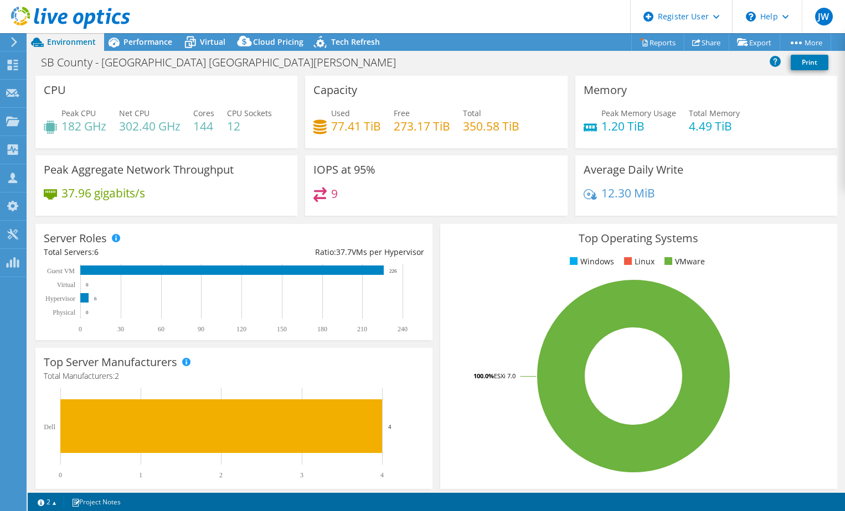
select select "USD"
